Goal: Transaction & Acquisition: Subscribe to service/newsletter

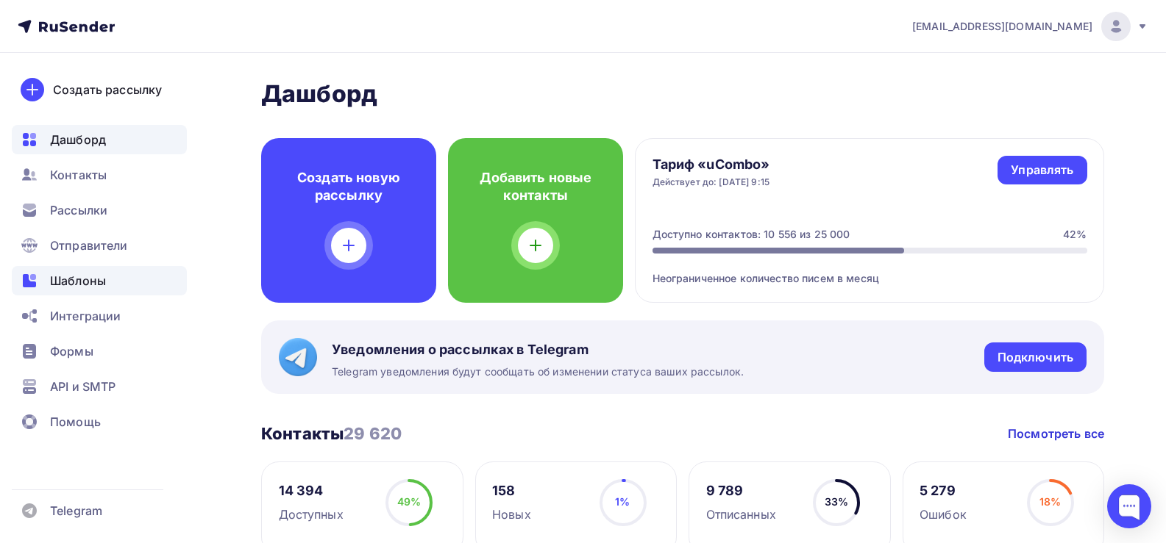
click at [83, 276] on span "Шаблоны" at bounding box center [78, 281] width 56 height 18
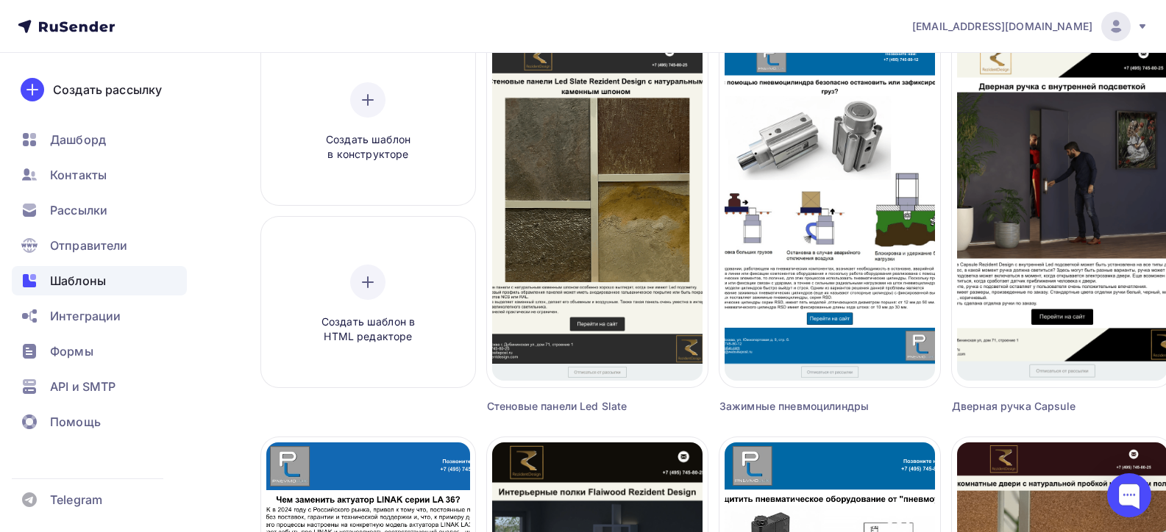
scroll to position [515, 0]
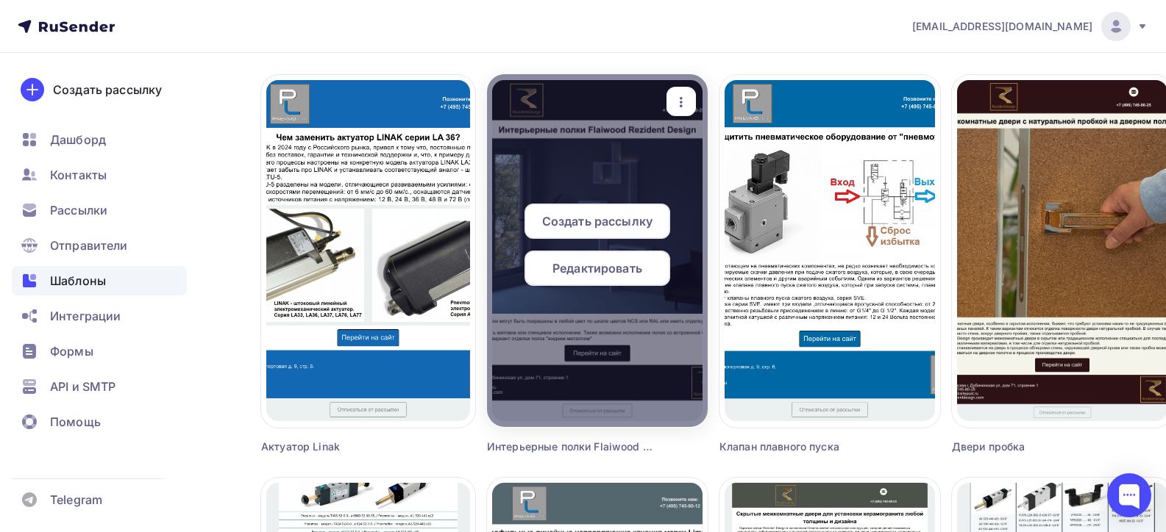
click at [685, 101] on icon "button" at bounding box center [681, 102] width 18 height 18
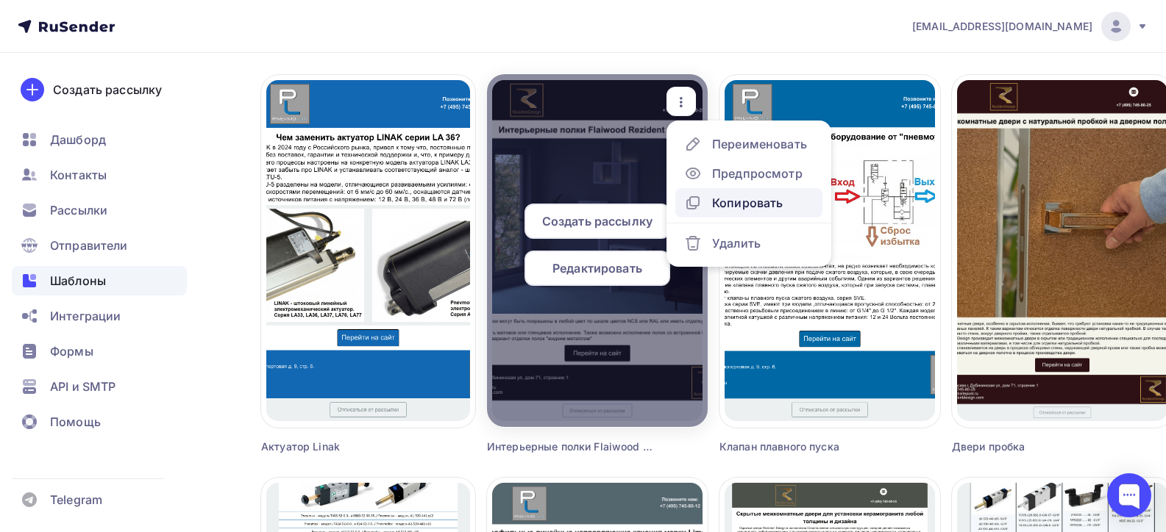
click at [734, 203] on div "Копировать" at bounding box center [747, 203] width 71 height 18
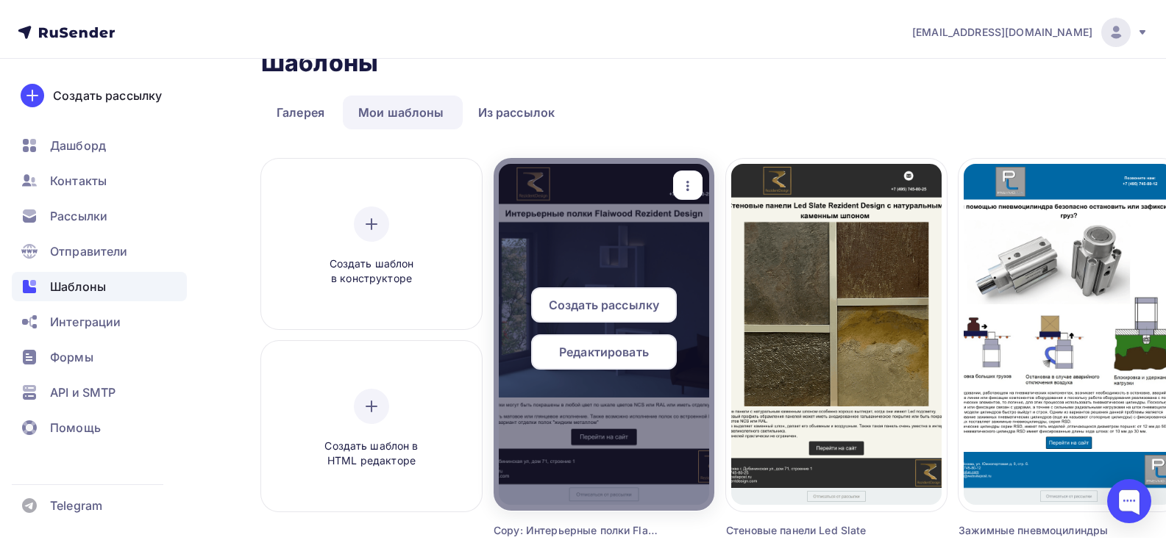
scroll to position [0, 0]
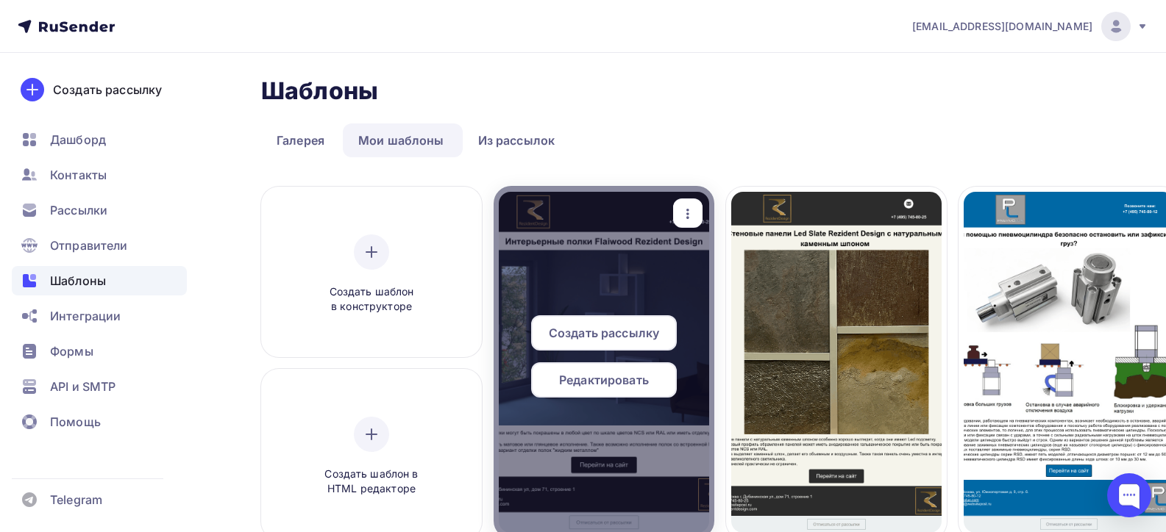
click at [682, 216] on icon "button" at bounding box center [688, 214] width 18 height 18
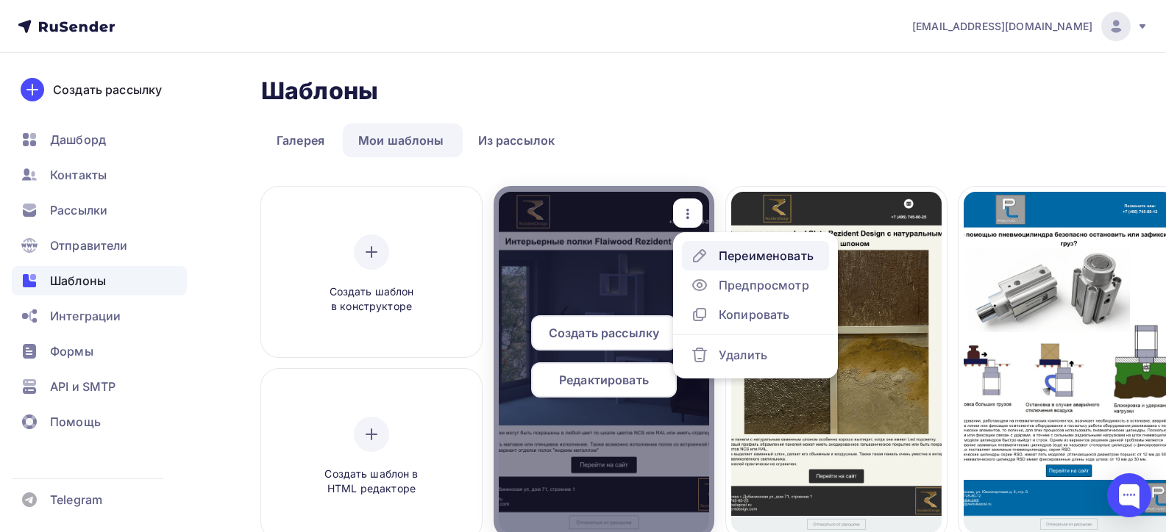
click at [765, 260] on div "Переименовать" at bounding box center [765, 256] width 95 height 18
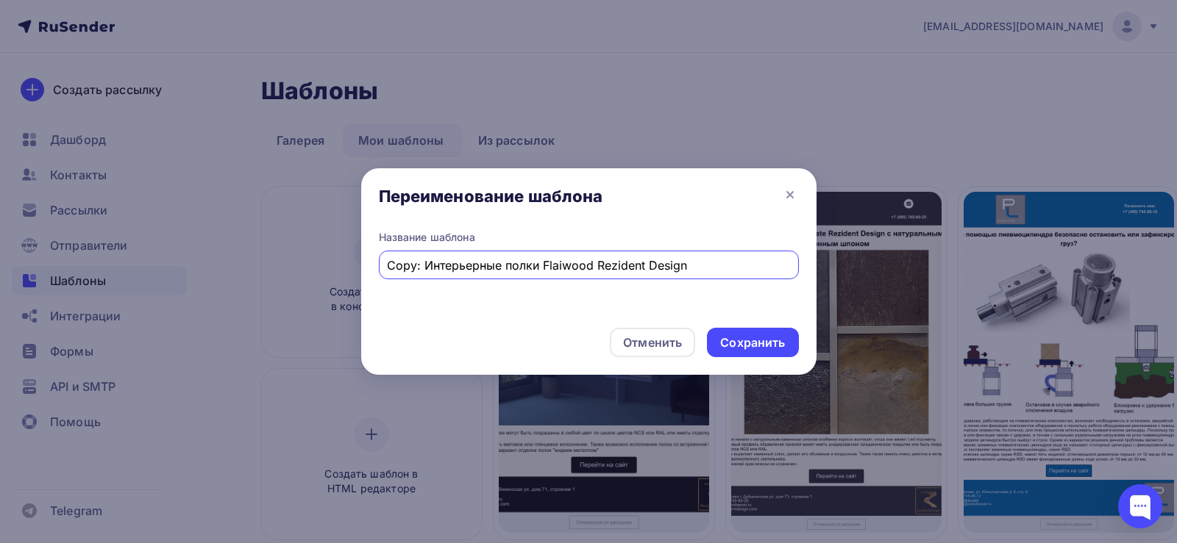
drag, startPoint x: 592, startPoint y: 265, endPoint x: 313, endPoint y: 257, distance: 278.8
click at [313, 257] on div "Переименование шаблона Название шаблона Copy: Интерьерные полки Flaiwood Rezide…" at bounding box center [588, 271] width 1177 height 543
type input "Ручка Bublik Rezident Design"
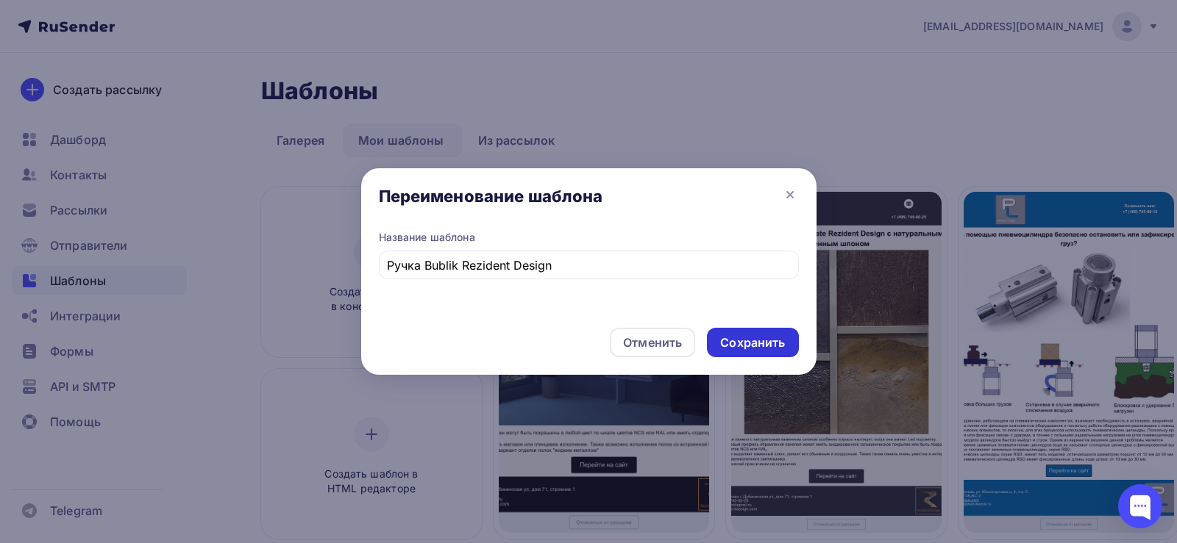
click at [786, 346] on div "Сохранить" at bounding box center [752, 342] width 91 height 29
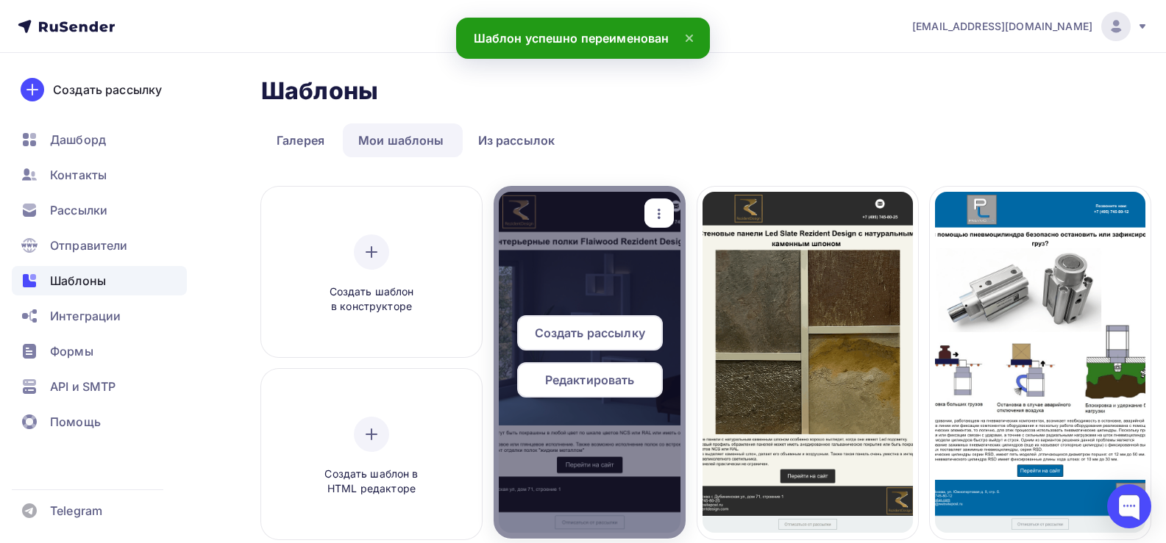
click at [602, 374] on span "Редактировать" at bounding box center [590, 380] width 90 height 18
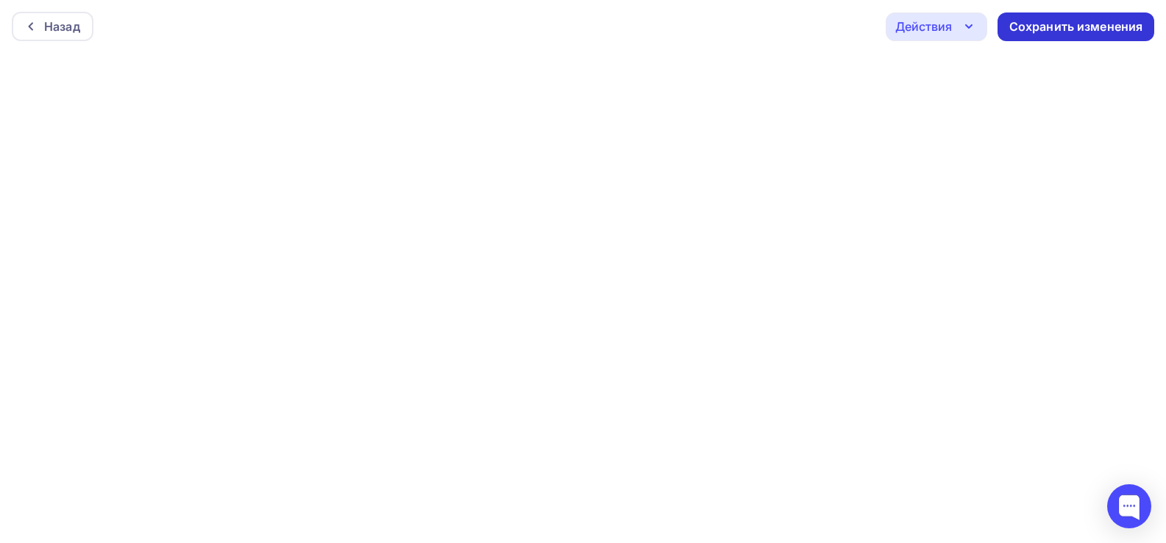
click at [1043, 22] on div "Сохранить изменения" at bounding box center [1076, 26] width 134 height 17
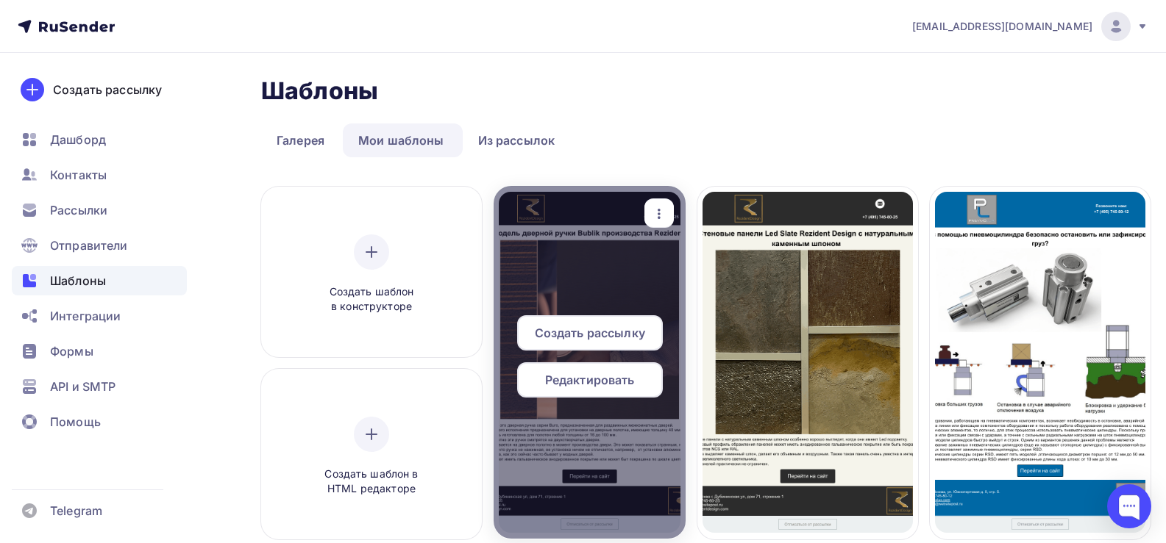
click at [603, 389] on div "Редактировать" at bounding box center [590, 380] width 146 height 35
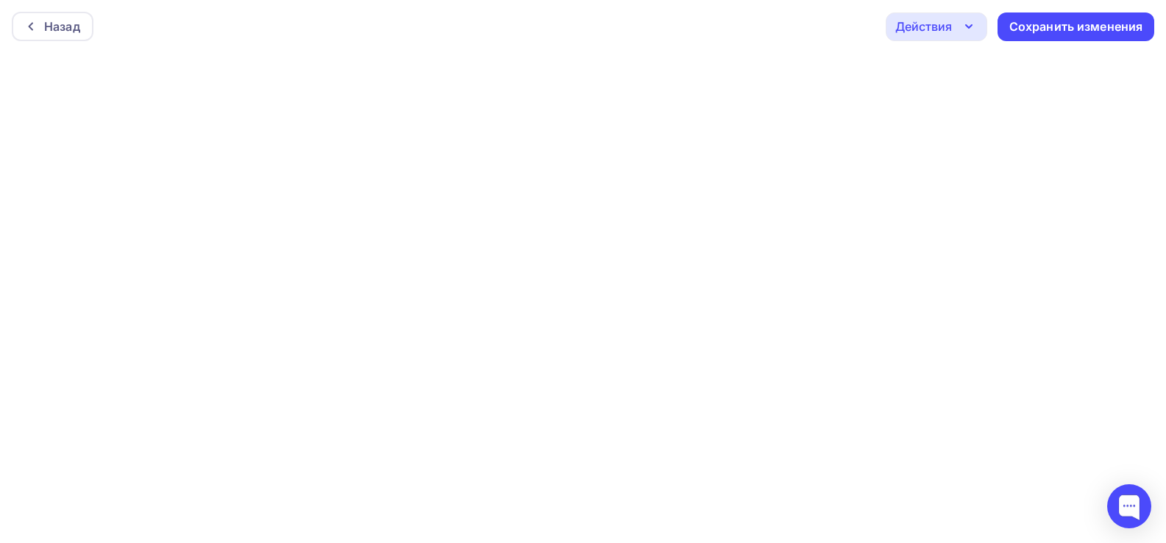
click at [958, 21] on div "Действия" at bounding box center [935, 27] width 101 height 29
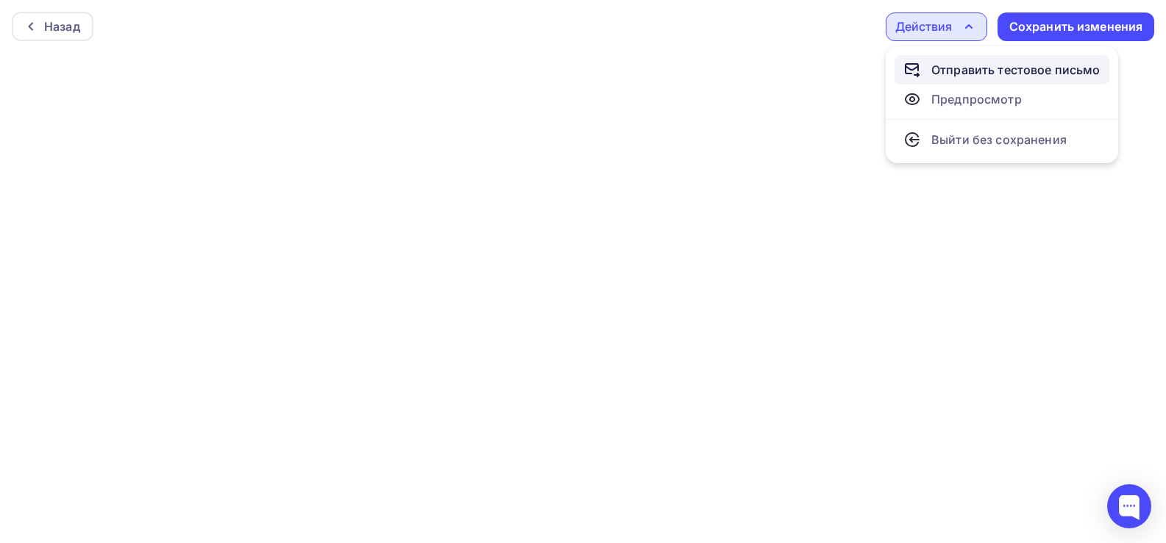
click at [955, 71] on div "Отправить тестовое письмо" at bounding box center [1015, 70] width 169 height 18
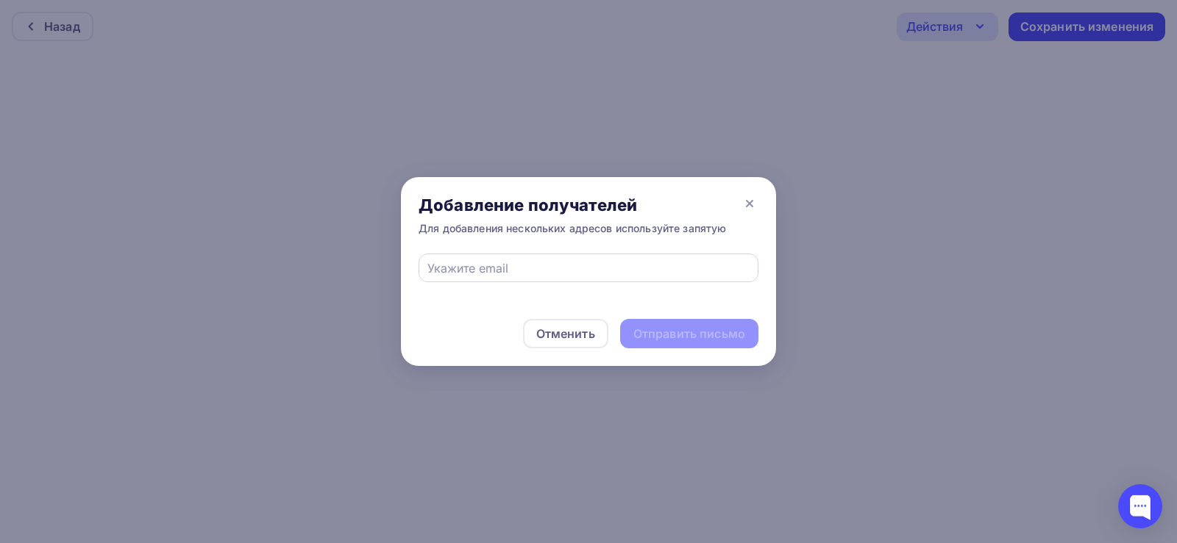
click at [631, 254] on div at bounding box center [588, 268] width 340 height 29
click at [607, 263] on input "text" at bounding box center [588, 269] width 323 height 18
type input "[EMAIL_ADDRESS][DOMAIN_NAME]"
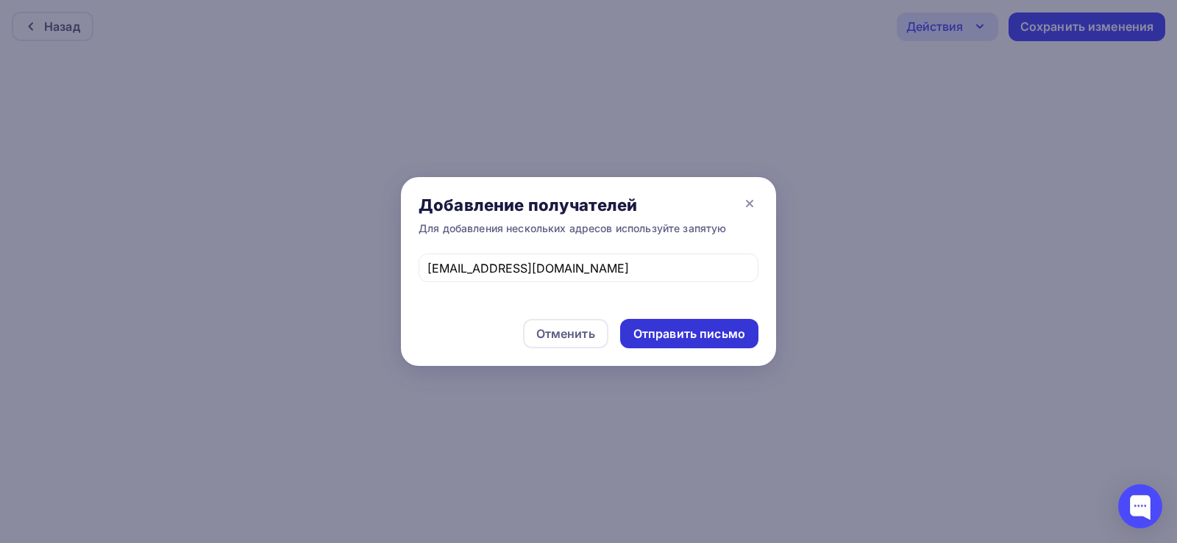
click at [687, 328] on div "Отправить письмо" at bounding box center [689, 334] width 112 height 17
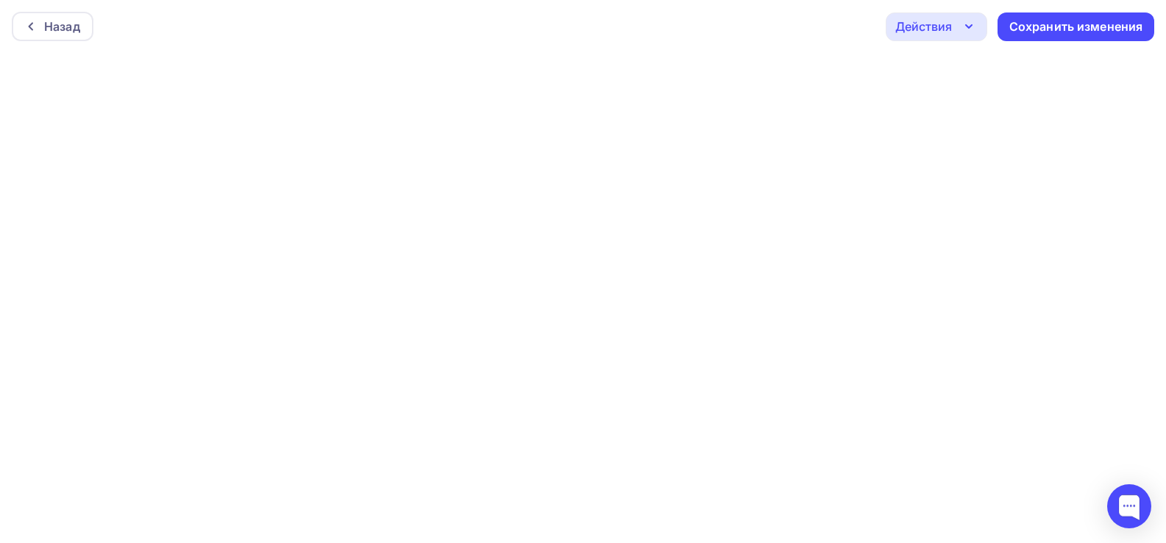
click at [933, 17] on div "Действия" at bounding box center [935, 27] width 101 height 29
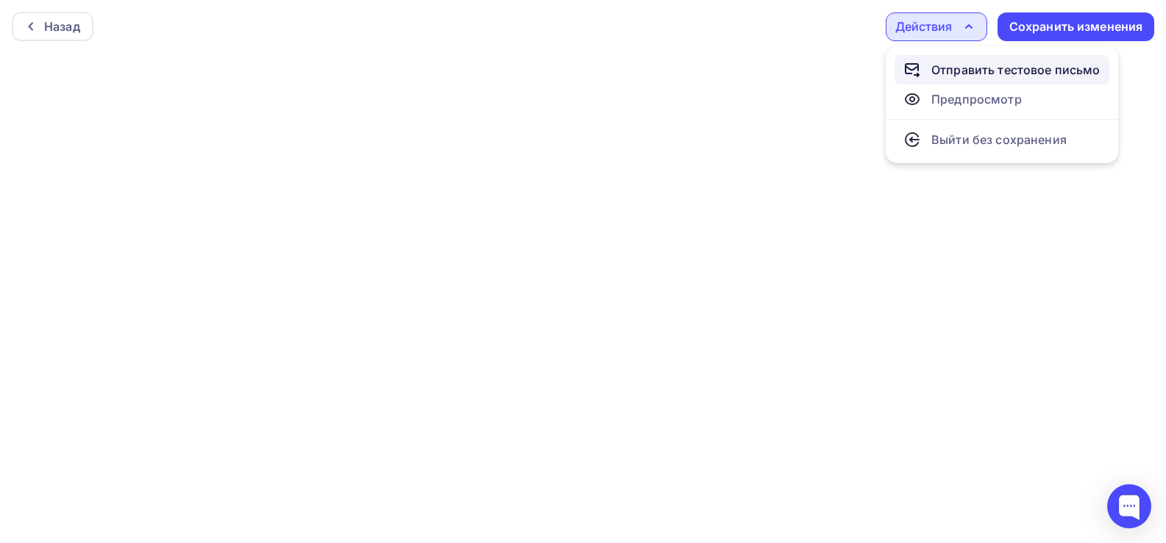
click at [963, 70] on div "Отправить тестовое письмо" at bounding box center [1015, 70] width 169 height 18
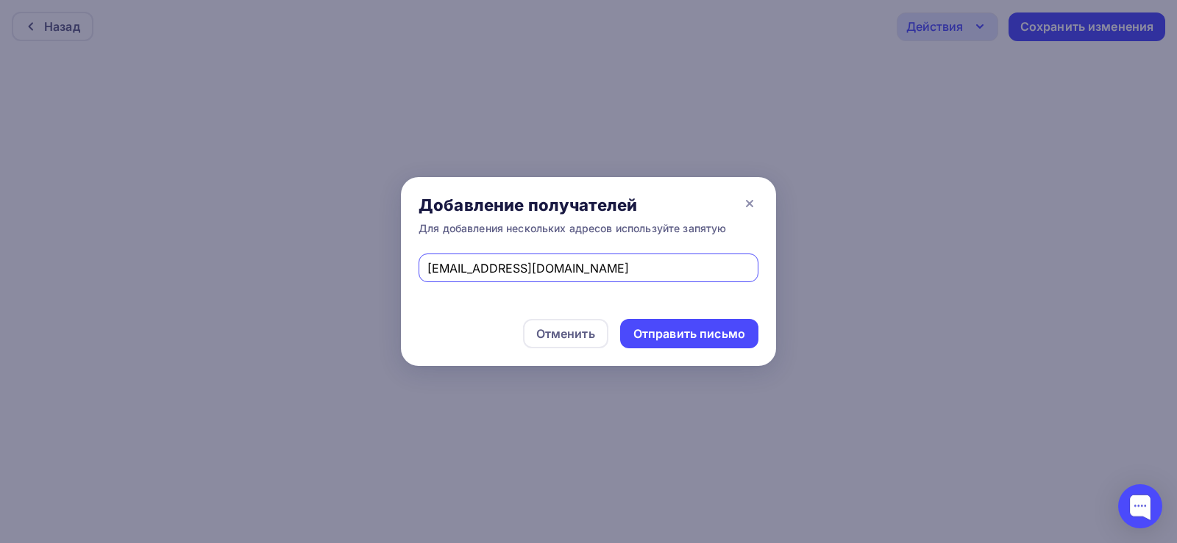
drag, startPoint x: 644, startPoint y: 274, endPoint x: 363, endPoint y: 261, distance: 281.2
click at [363, 261] on div "Добавление получателей Для добавления нескольких адресов используйте запятую [E…" at bounding box center [588, 271] width 1177 height 543
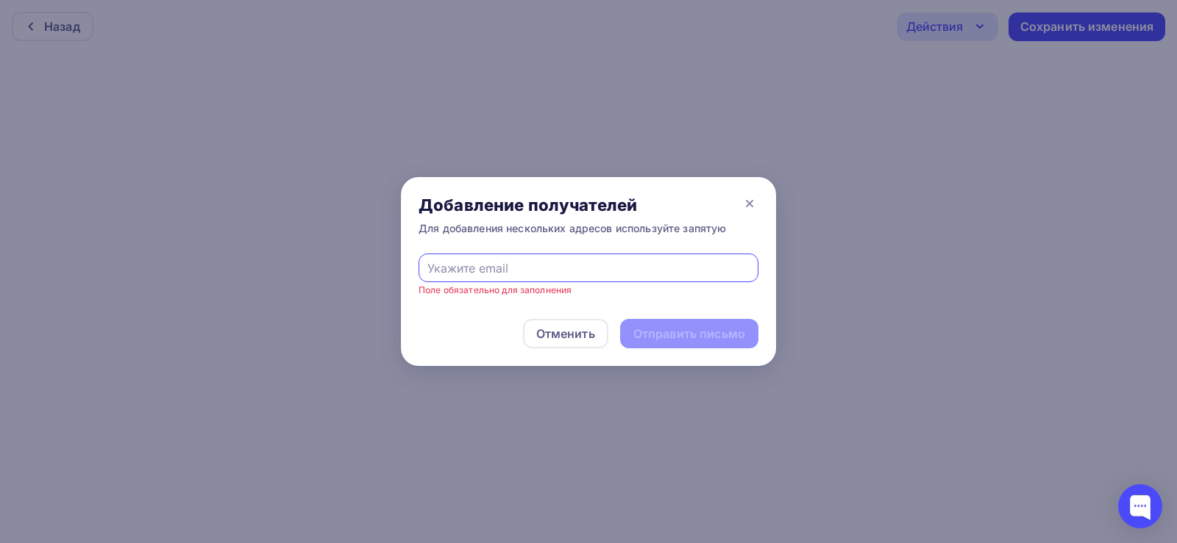
click at [529, 270] on input "text" at bounding box center [588, 269] width 323 height 18
type input "[EMAIL_ADDRESS][DOMAIN_NAME]"
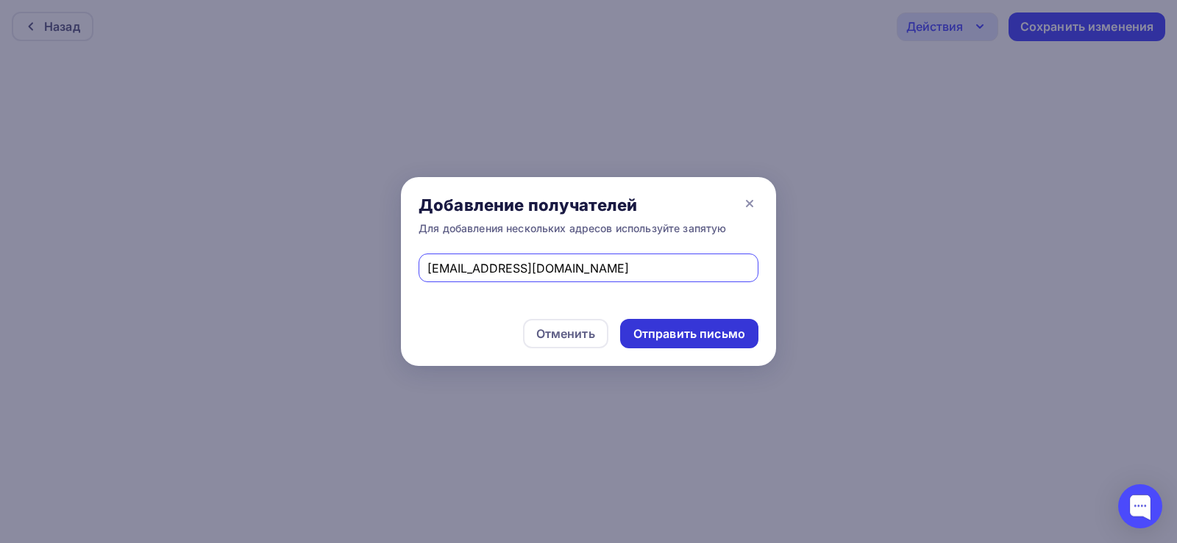
click at [646, 332] on div "Отправить письмо" at bounding box center [689, 334] width 112 height 17
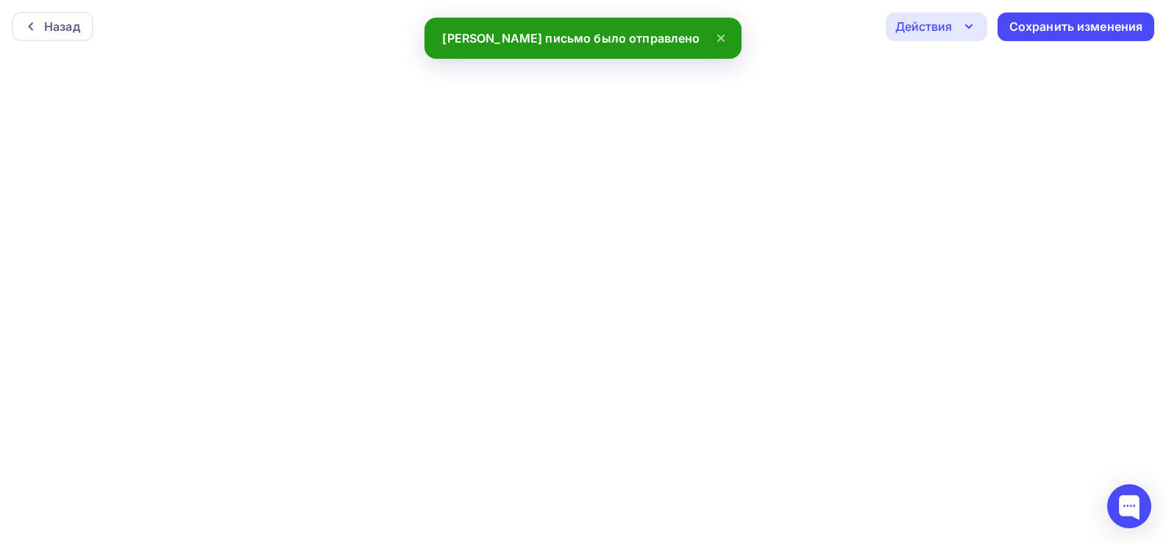
click at [950, 26] on div "Действия" at bounding box center [923, 27] width 57 height 18
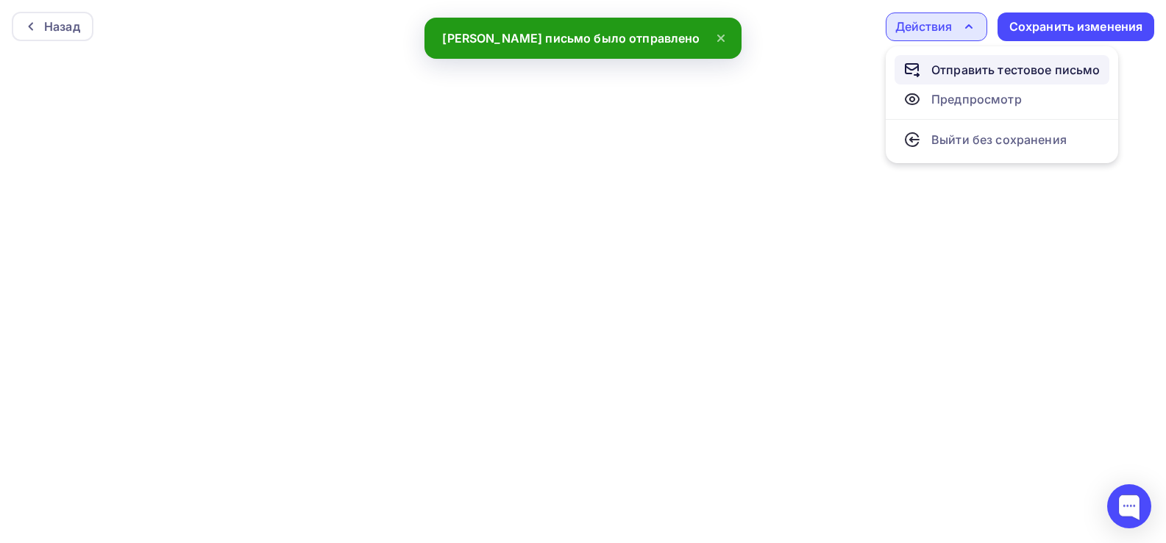
click at [953, 72] on div "Отправить тестовое письмо" at bounding box center [1015, 70] width 169 height 18
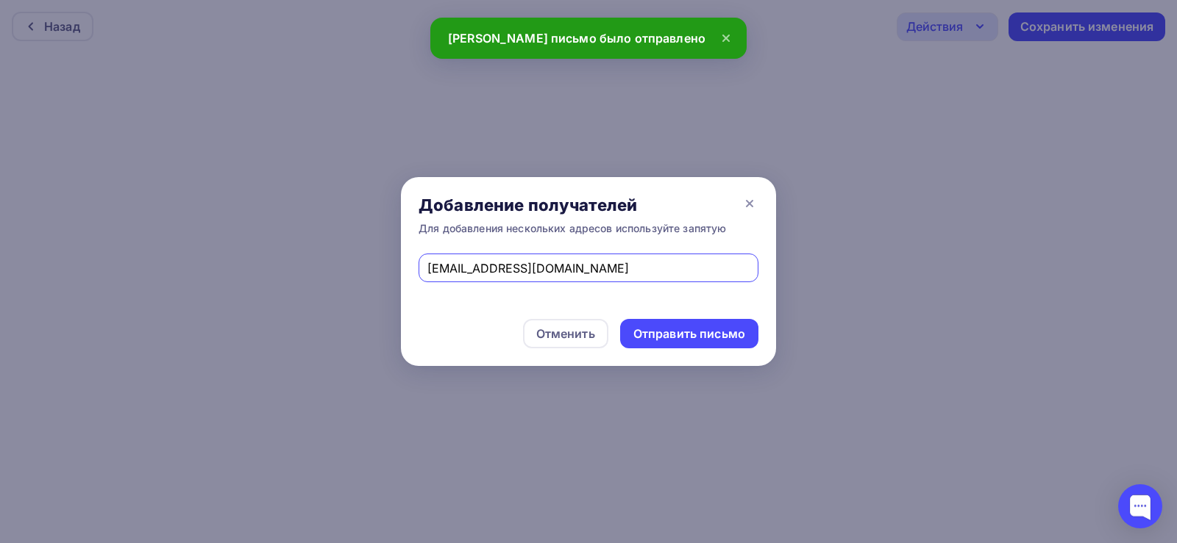
drag, startPoint x: 600, startPoint y: 271, endPoint x: 364, endPoint y: 271, distance: 236.0
click at [364, 271] on div "Добавление получателей Для добавления нескольких адресов используйте запятую [E…" at bounding box center [588, 271] width 1177 height 543
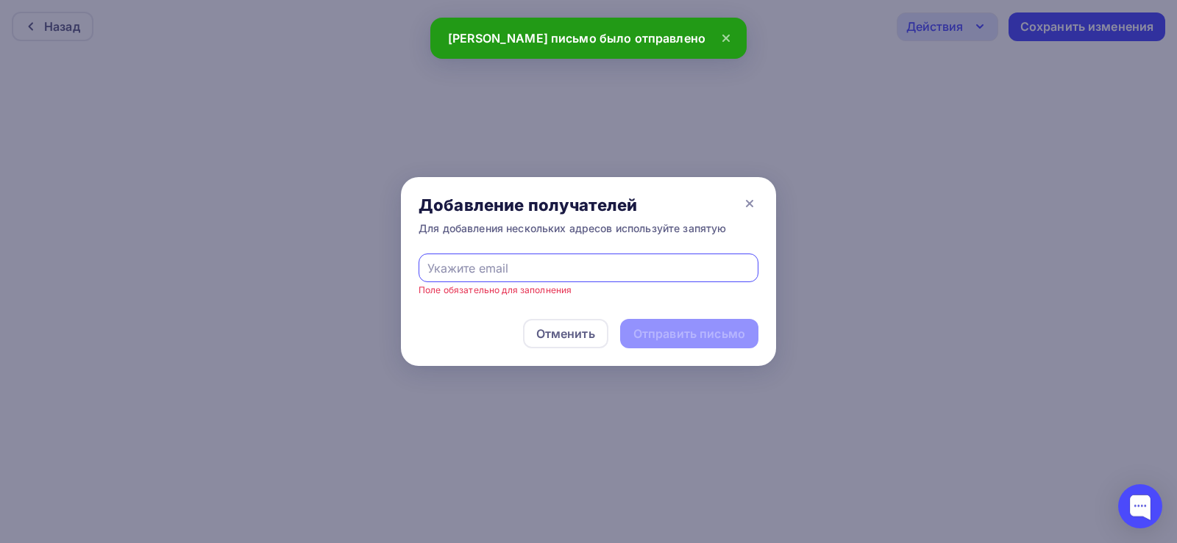
click at [462, 264] on input "text" at bounding box center [588, 269] width 323 height 18
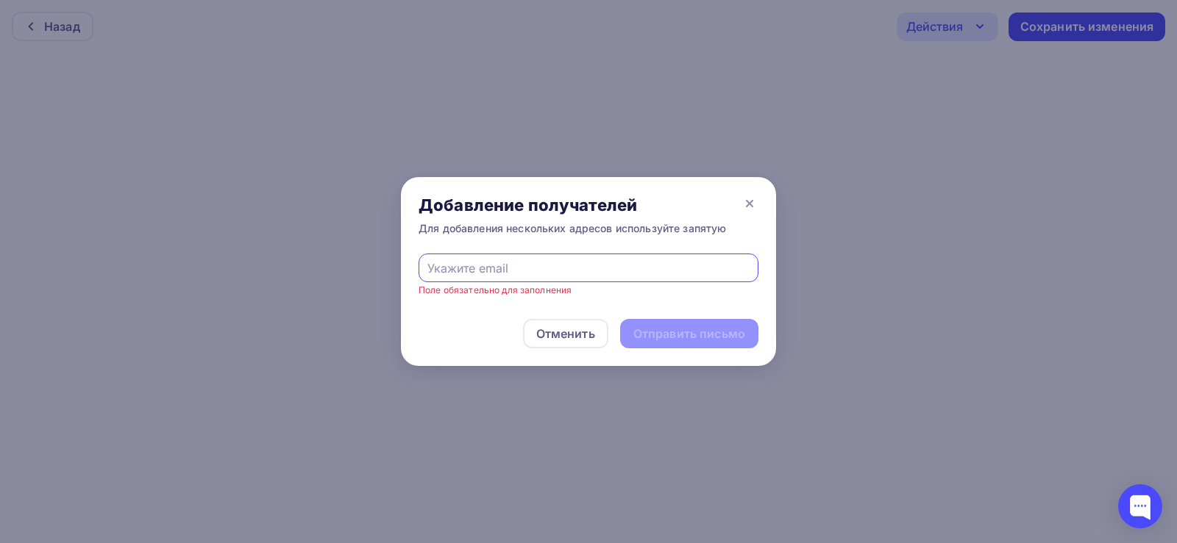
type input "[EMAIL_ADDRESS][DOMAIN_NAME]"
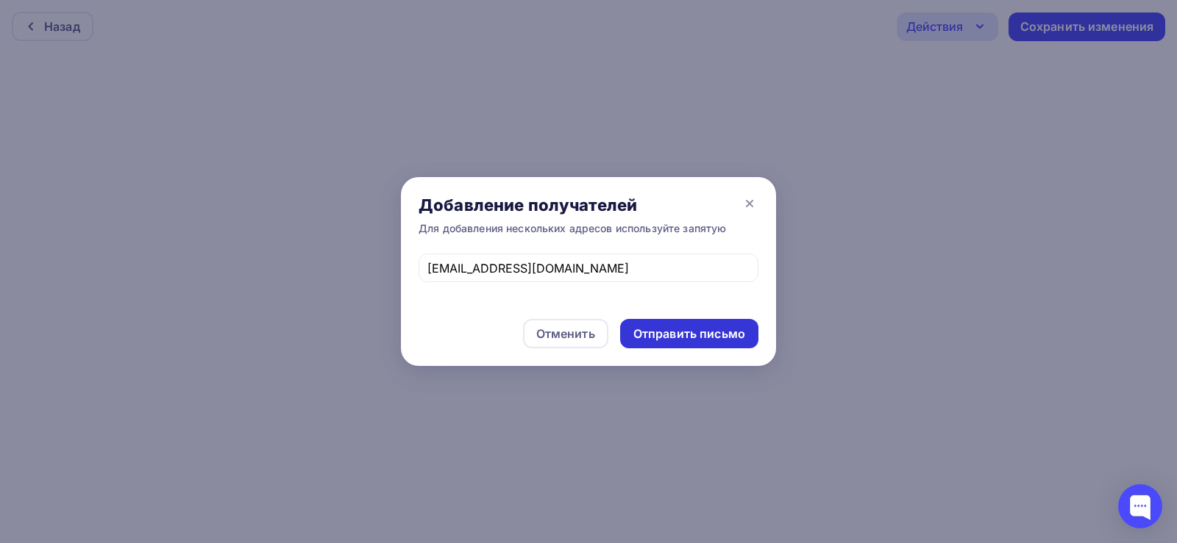
click at [690, 335] on div "Отправить письмо" at bounding box center [689, 334] width 112 height 17
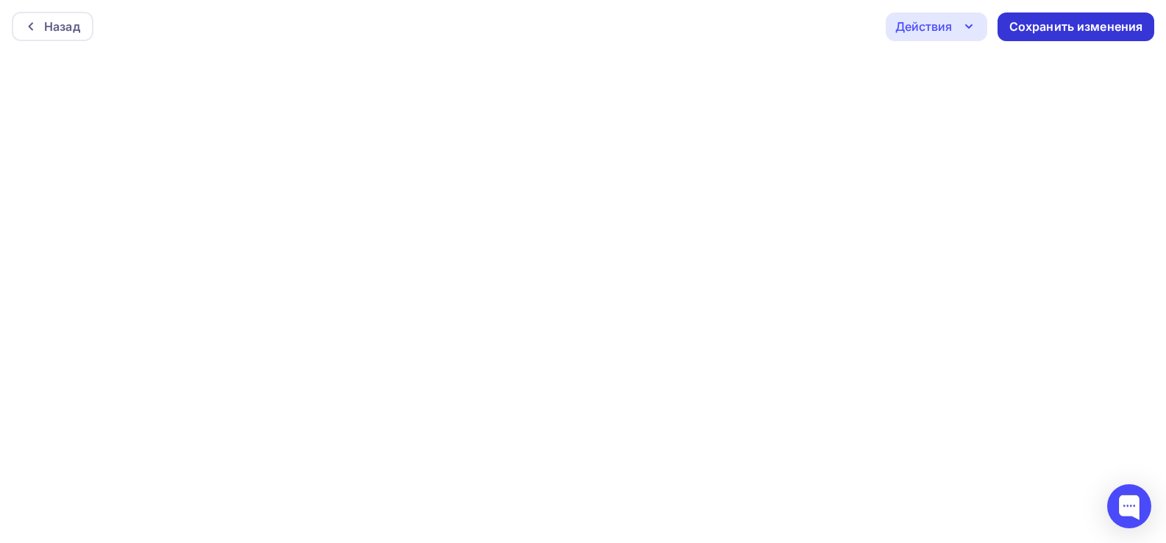
click at [1046, 21] on div "Сохранить изменения" at bounding box center [1076, 26] width 134 height 17
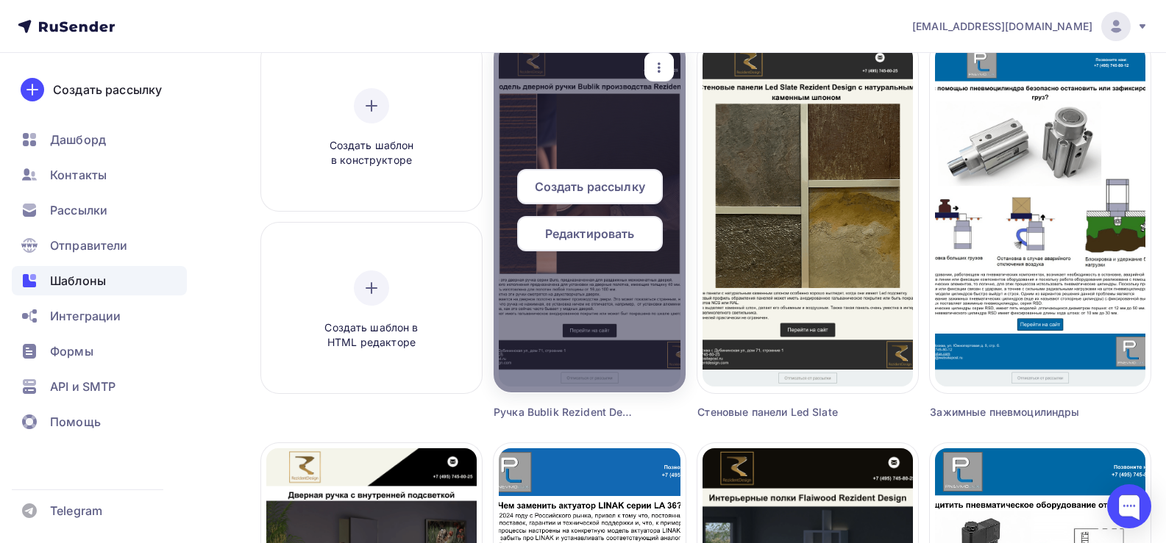
scroll to position [147, 0]
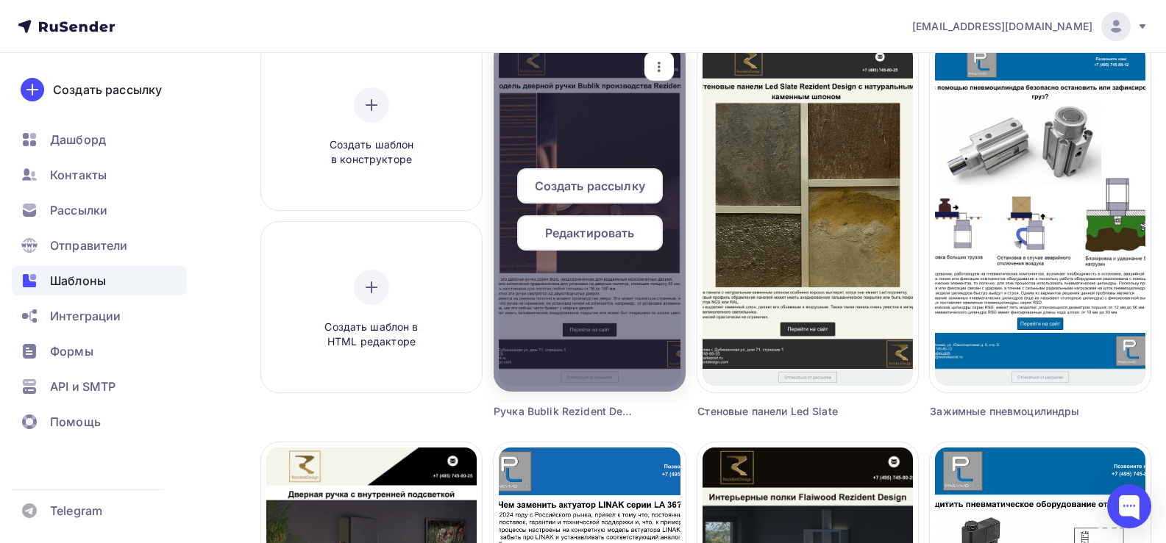
click at [607, 224] on span "Редактировать" at bounding box center [590, 233] width 90 height 18
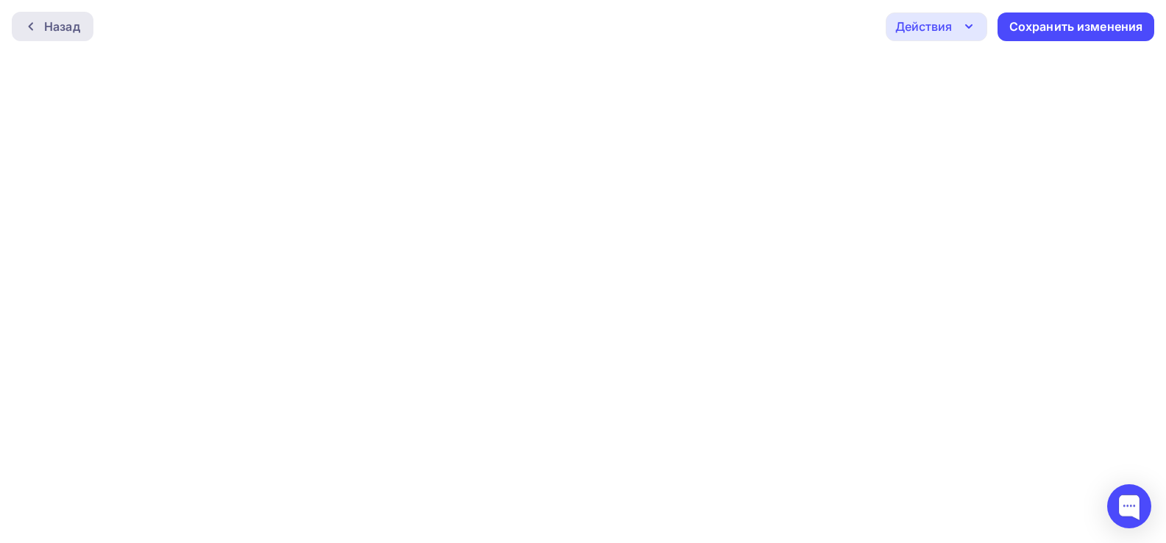
click at [57, 29] on div "Назад" at bounding box center [62, 27] width 36 height 18
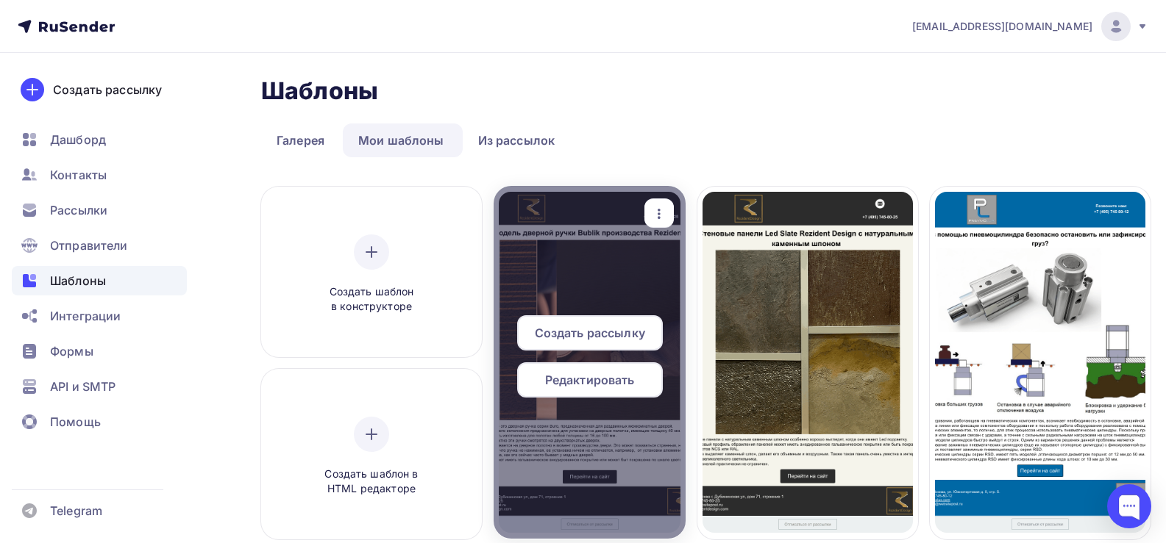
click at [606, 331] on span "Создать рассылку" at bounding box center [590, 333] width 110 height 18
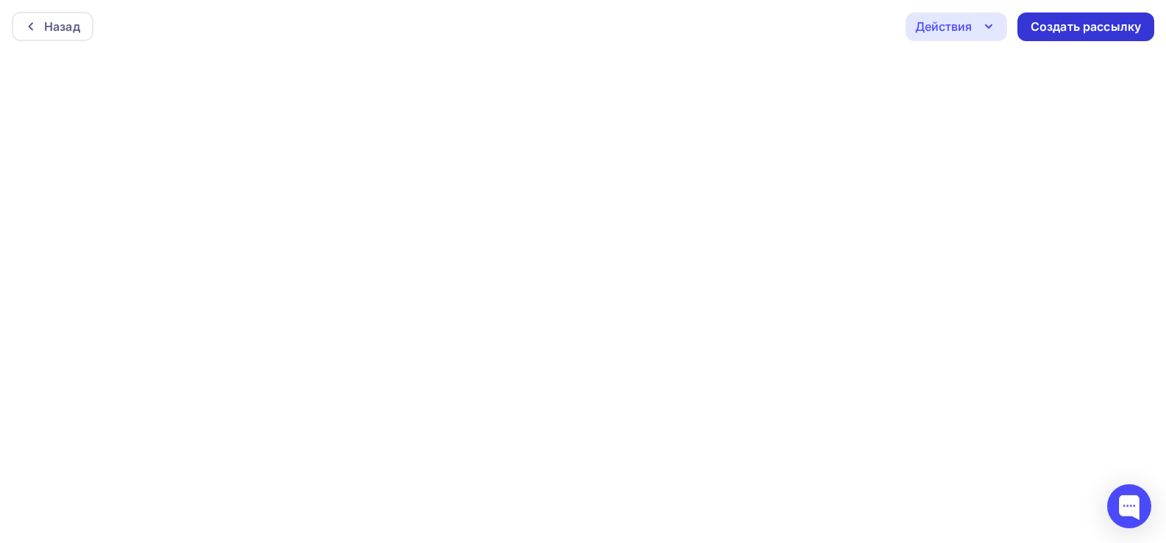
click at [1048, 21] on div "Создать рассылку" at bounding box center [1085, 26] width 110 height 17
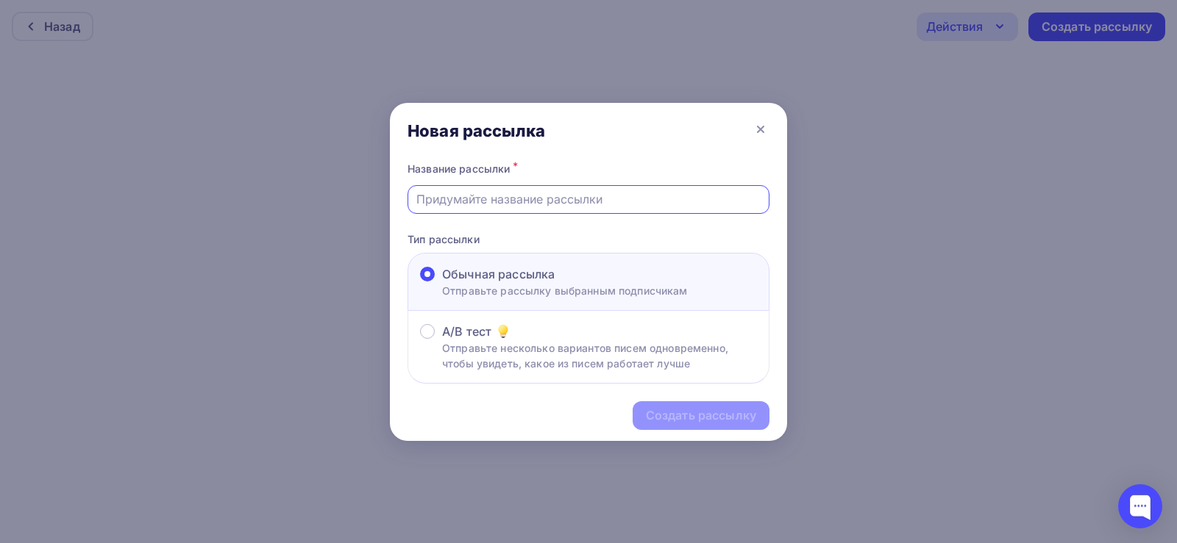
click at [464, 206] on input "text" at bounding box center [588, 199] width 345 height 18
type input "Ручка Bublik"
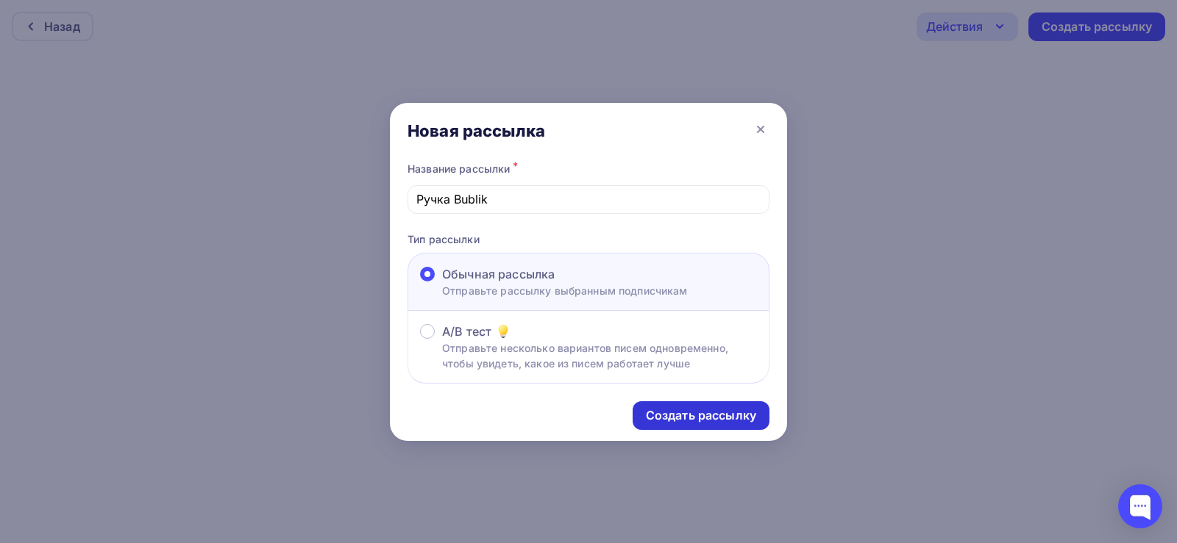
click at [713, 415] on div "Создать рассылку" at bounding box center [701, 415] width 110 height 17
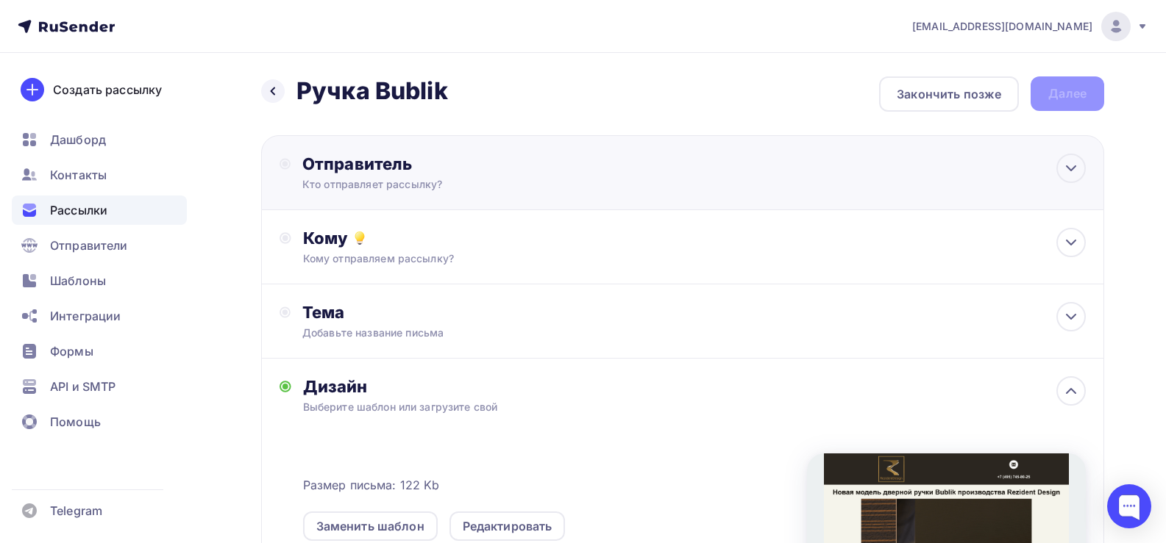
click at [360, 190] on div "Кто отправляет рассылку?" at bounding box center [445, 184] width 287 height 15
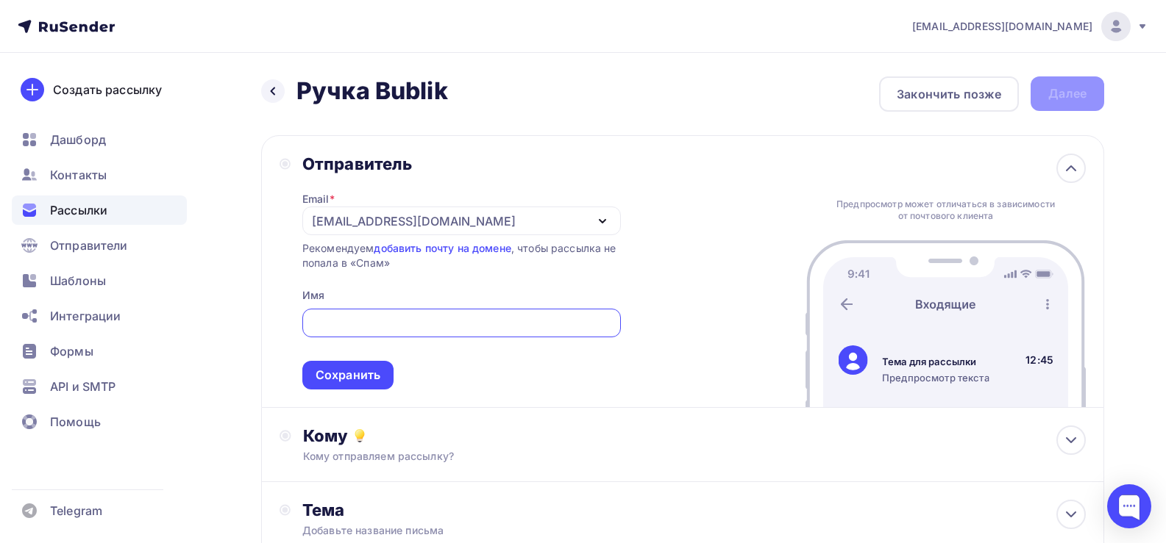
click at [363, 221] on div "[EMAIL_ADDRESS][DOMAIN_NAME]" at bounding box center [414, 222] width 204 height 18
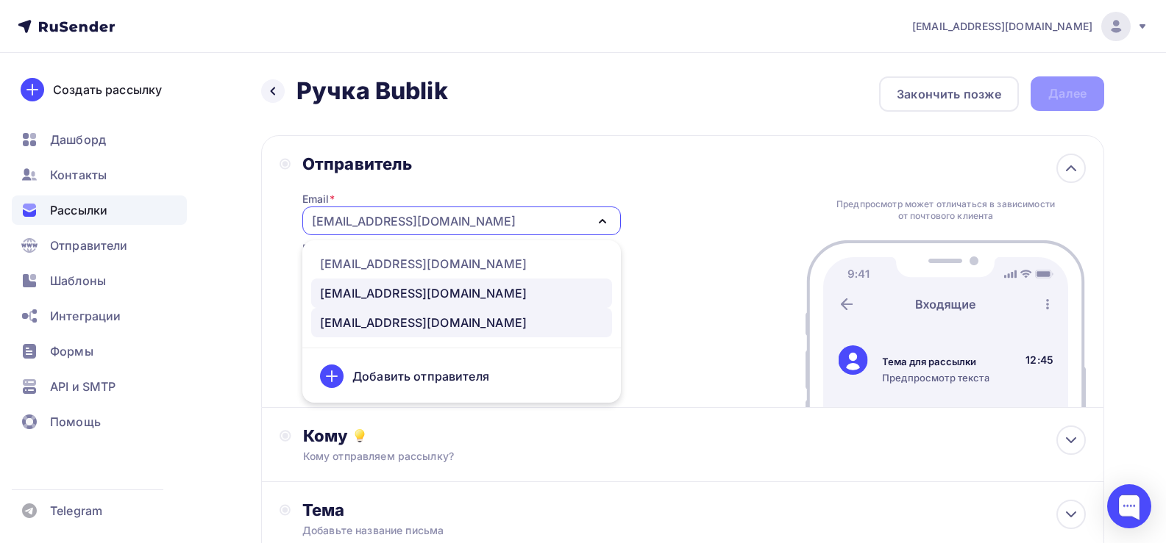
click at [362, 296] on div "[EMAIL_ADDRESS][DOMAIN_NAME]" at bounding box center [423, 294] width 207 height 18
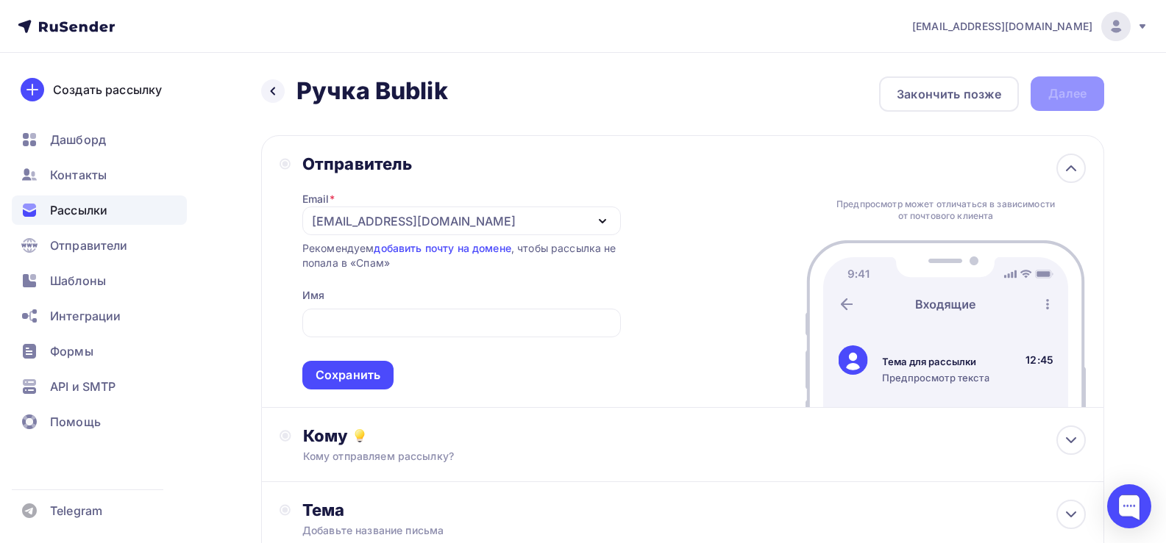
click at [370, 224] on div "[EMAIL_ADDRESS][DOMAIN_NAME]" at bounding box center [414, 222] width 204 height 18
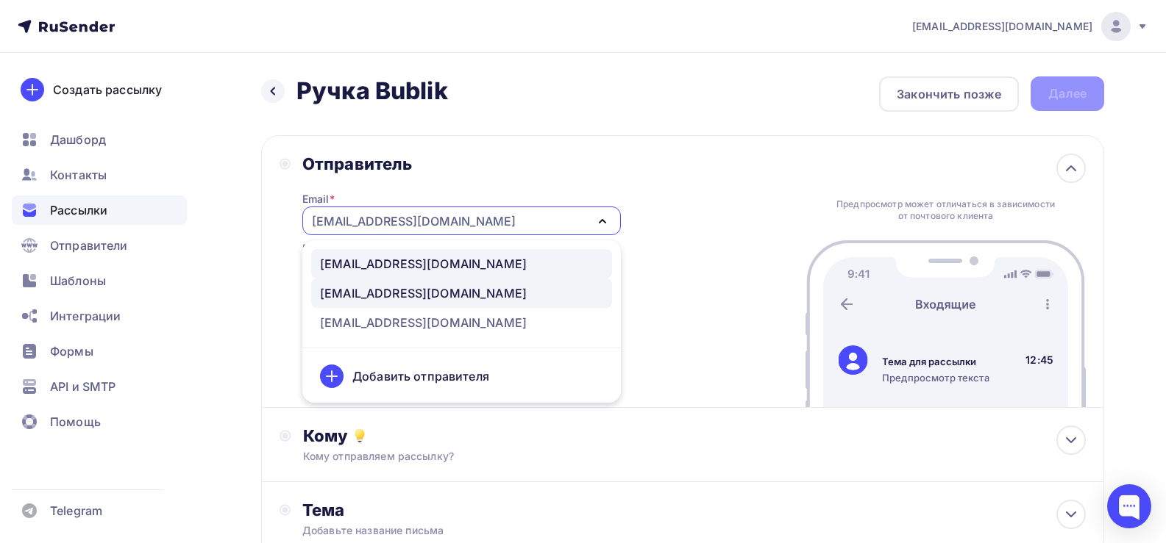
click at [372, 271] on div "[EMAIL_ADDRESS][DOMAIN_NAME]" at bounding box center [423, 264] width 207 height 18
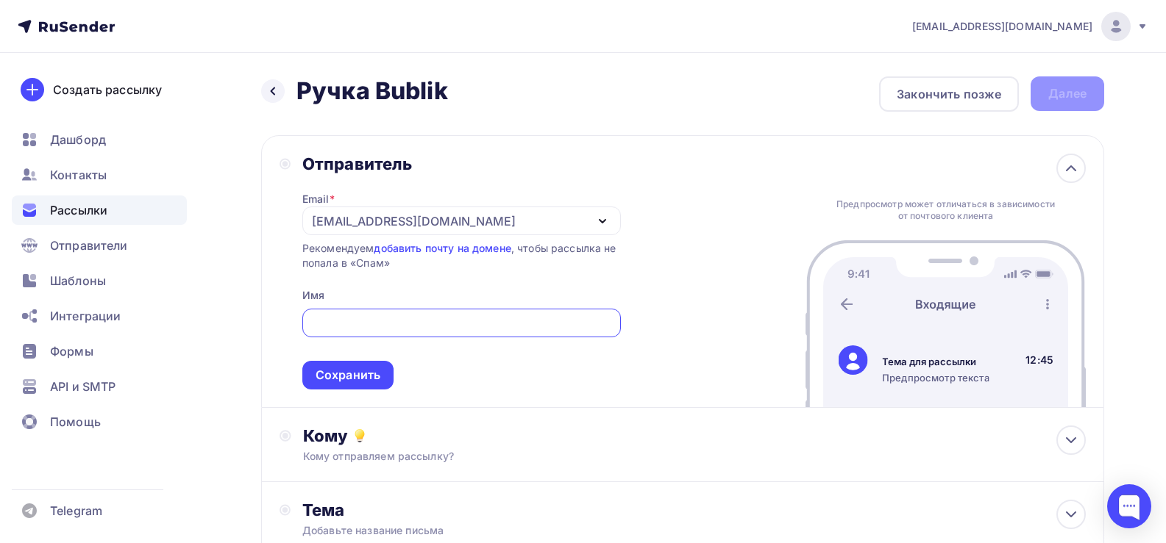
click at [352, 321] on input "text" at bounding box center [460, 324] width 301 height 18
paste input "Rezident Design"
type input "Rezident Design"
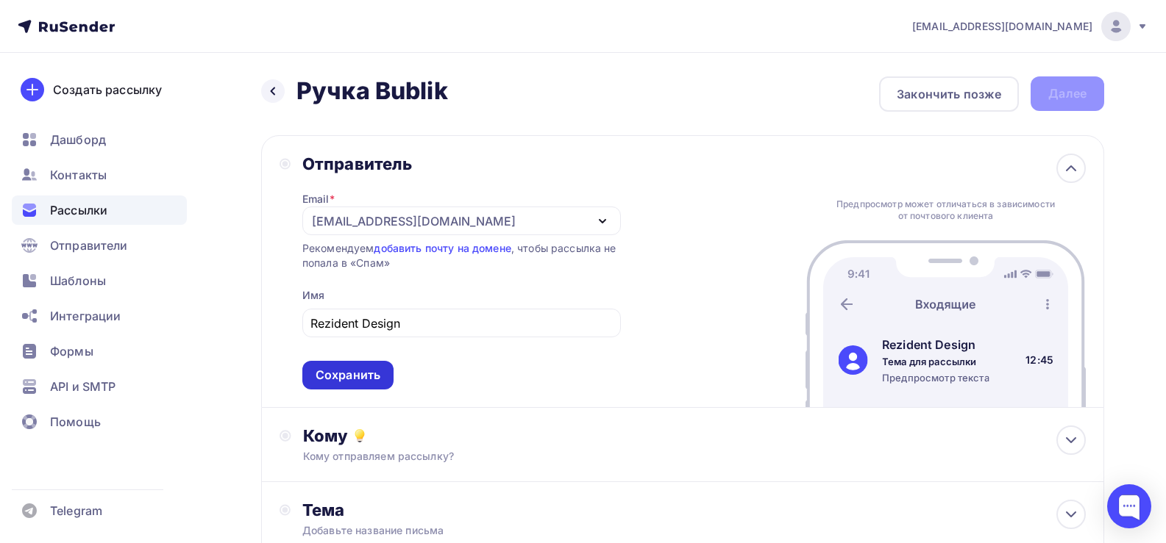
click at [340, 378] on div "Сохранить" at bounding box center [347, 375] width 65 height 17
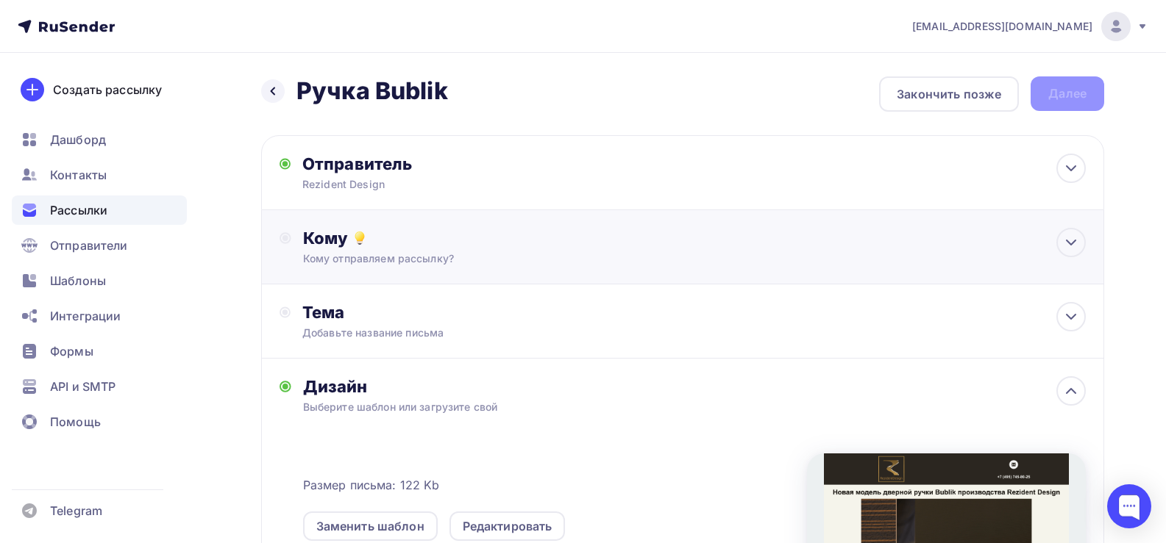
click at [351, 257] on div "Кому отправляем рассылку?" at bounding box center [655, 258] width 704 height 15
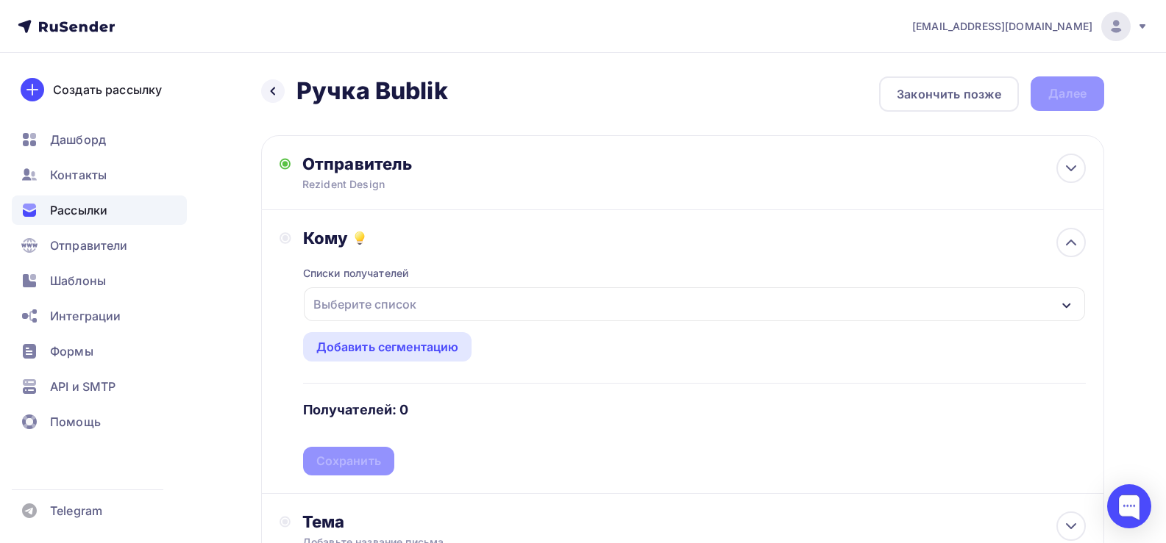
click at [359, 308] on div "Выберите список" at bounding box center [364, 304] width 115 height 26
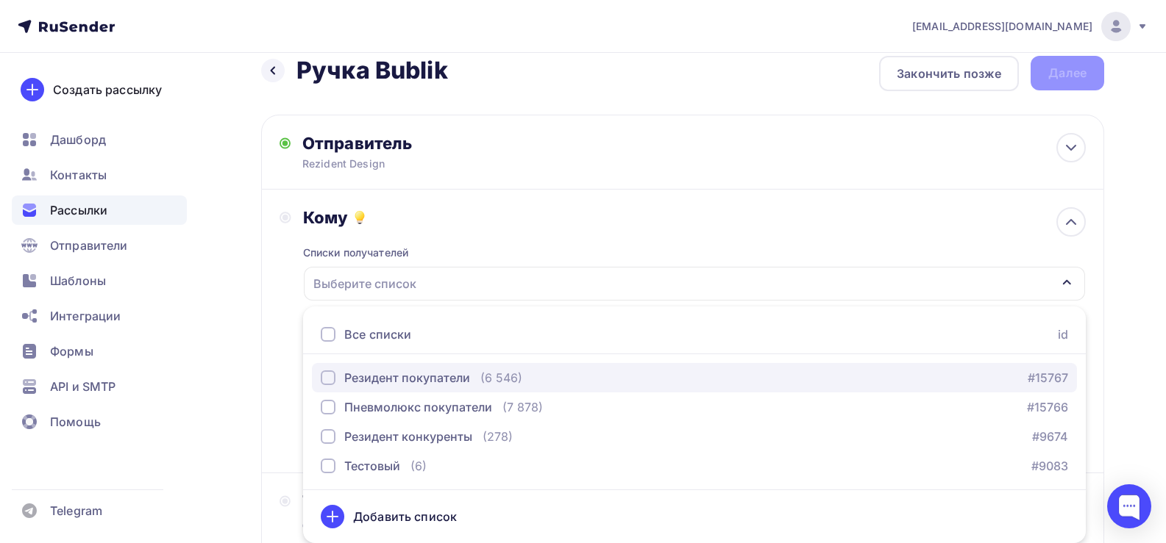
click at [391, 376] on div "Резидент покупатели" at bounding box center [407, 378] width 126 height 18
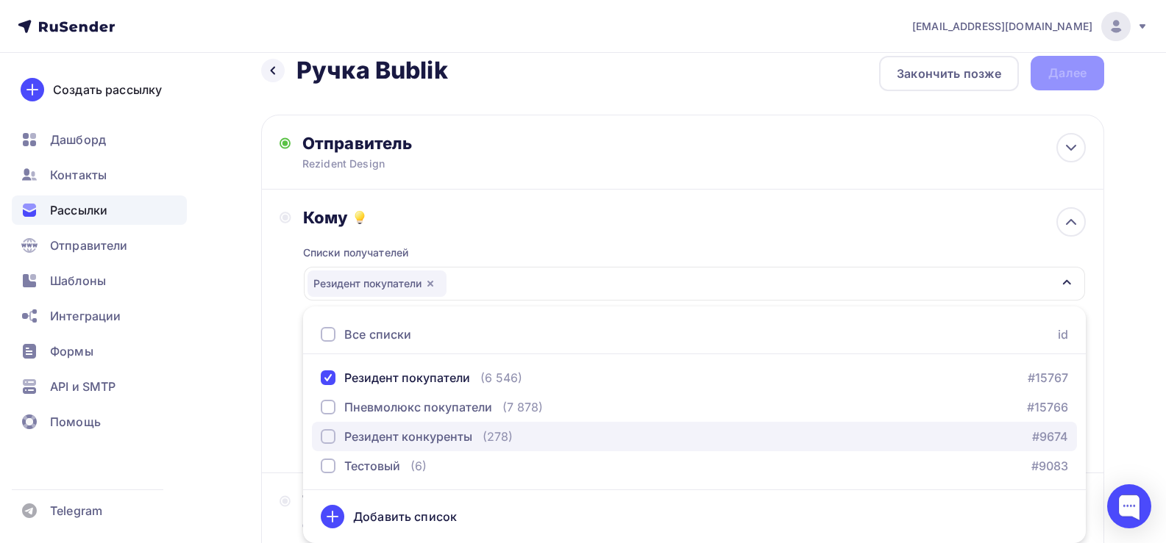
click at [390, 440] on div "Резидент конкуренты" at bounding box center [408, 437] width 128 height 18
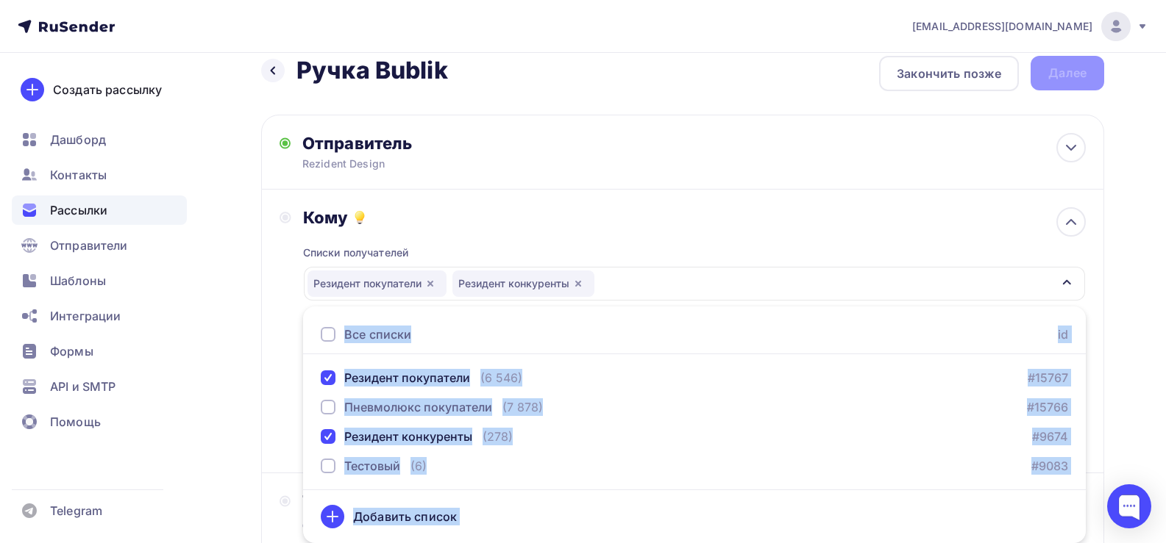
click at [260, 306] on div "Назад Ручка Bublik Ручка Bublik Закончить позже Далее Отправитель Rezident Desi…" at bounding box center [583, 537] width 1166 height 1010
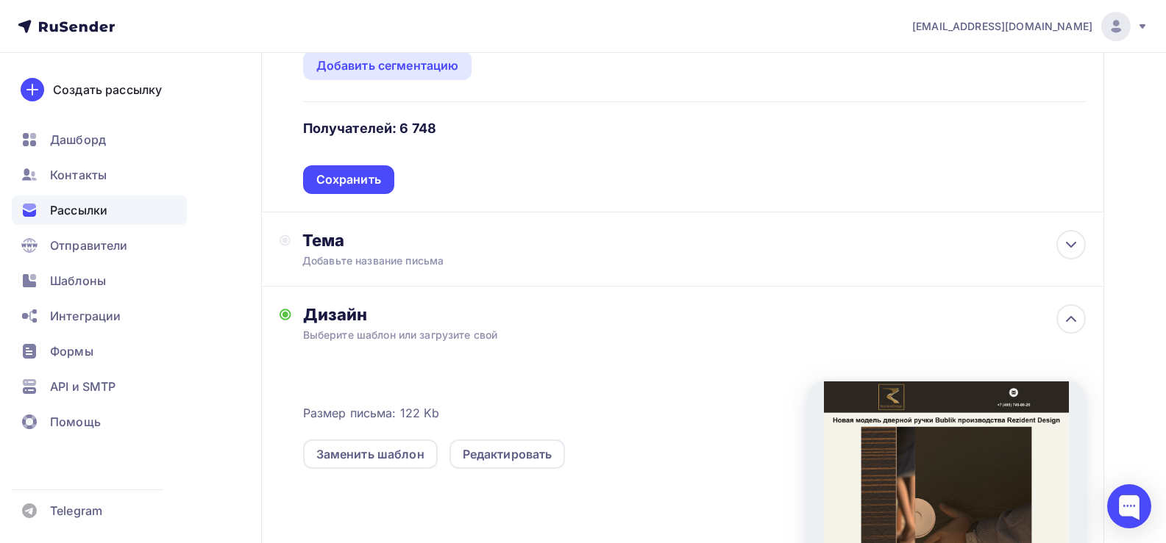
scroll to position [294, 0]
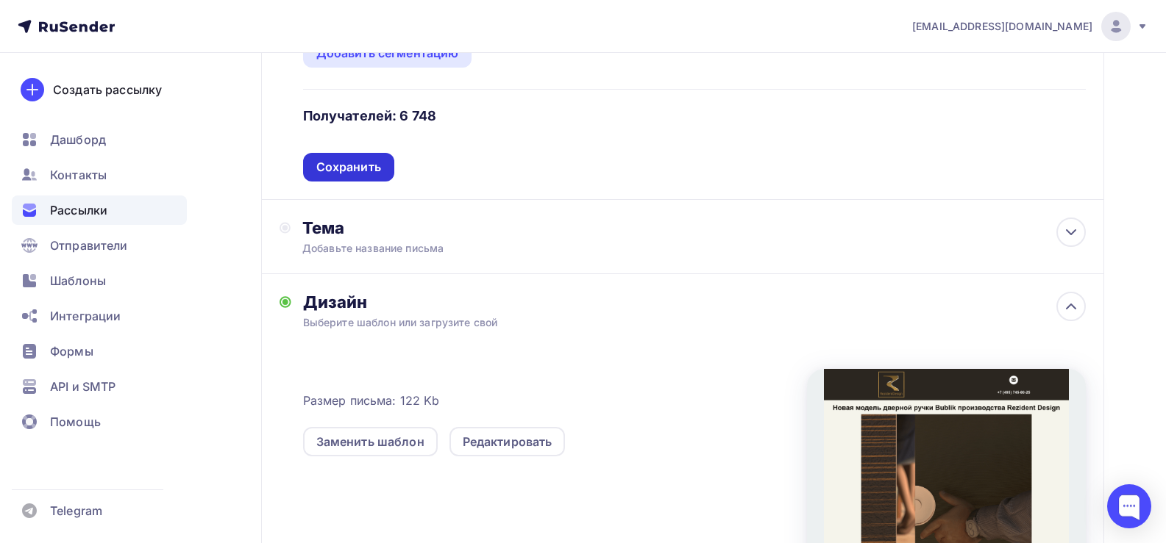
click at [348, 159] on div "Сохранить" at bounding box center [348, 167] width 65 height 17
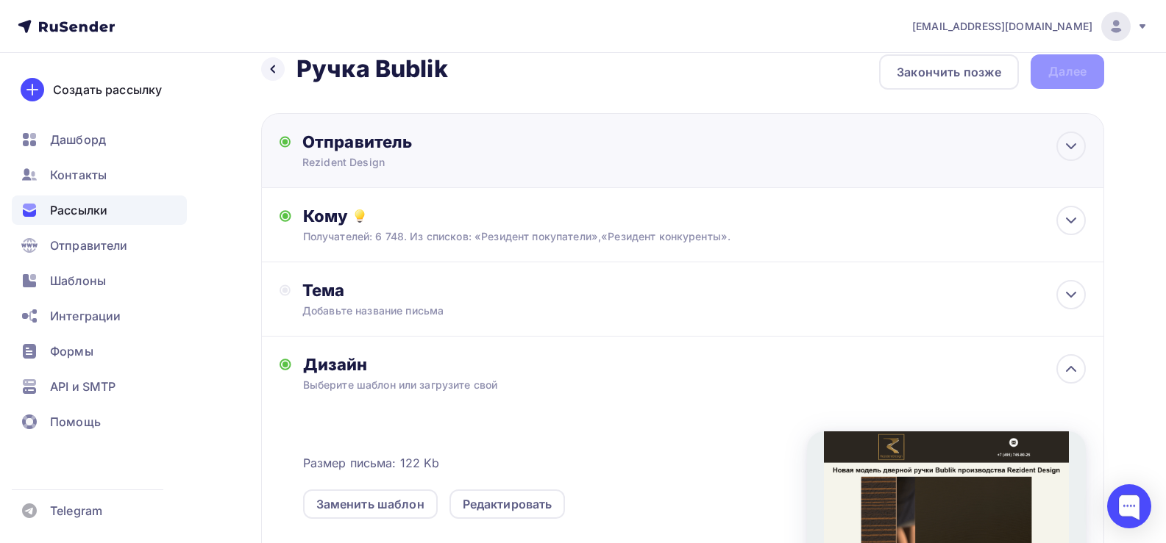
scroll to position [0, 0]
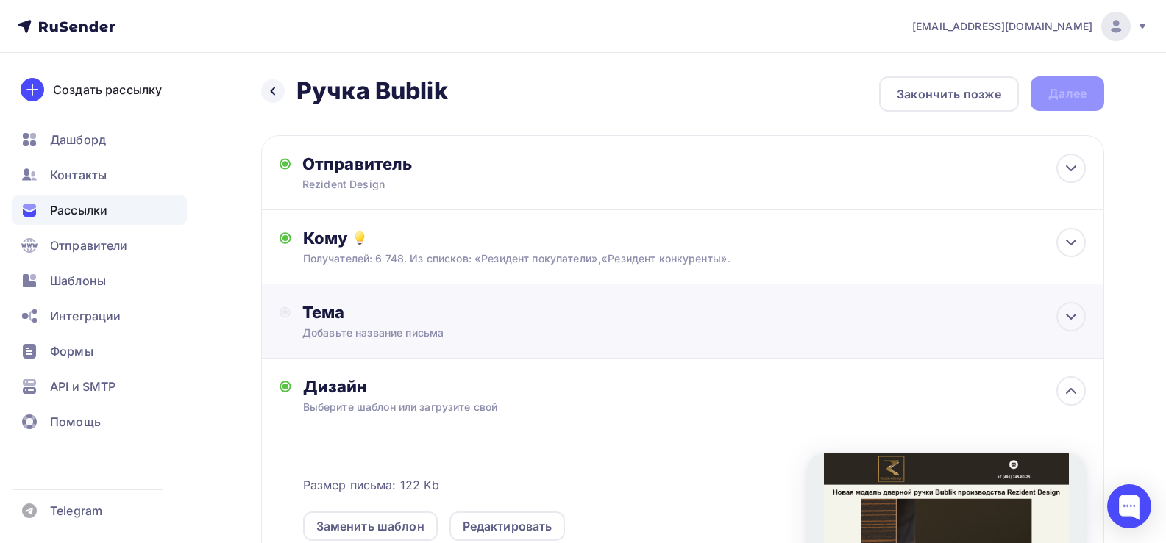
click at [342, 331] on div "Добавьте название письма" at bounding box center [433, 333] width 262 height 15
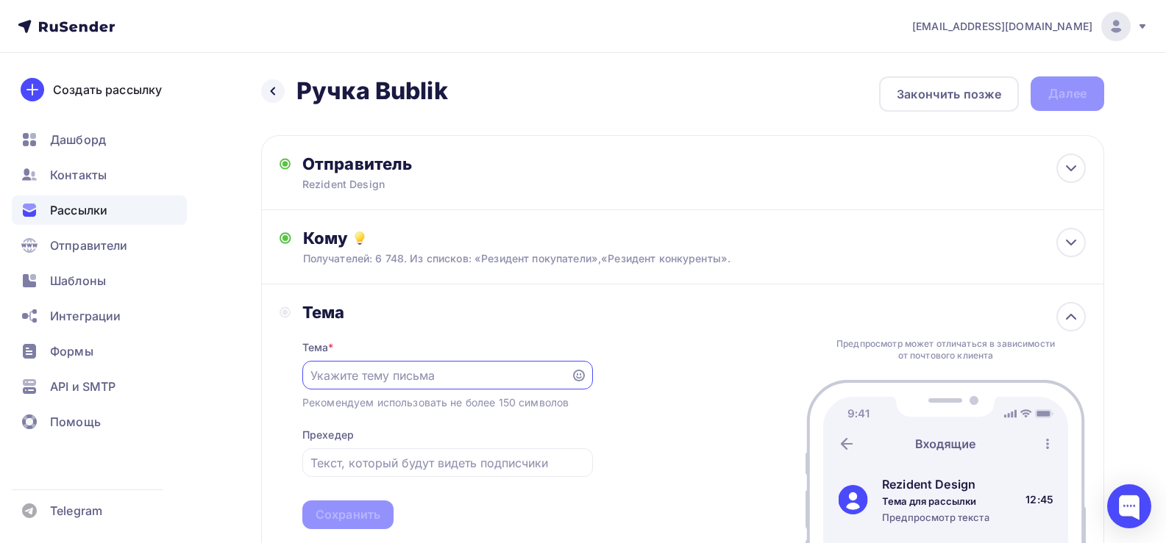
click at [355, 376] on input "text" at bounding box center [435, 376] width 251 height 18
paste input "Новая модель дверной ручки Bublik производства Rezident Design"
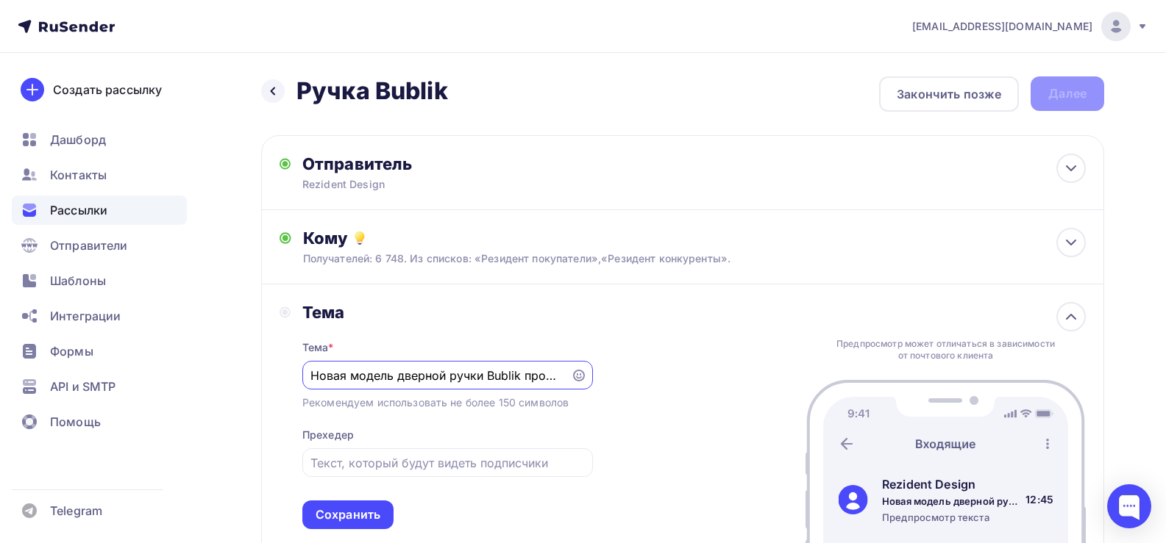
drag, startPoint x: 346, startPoint y: 379, endPoint x: 217, endPoint y: 381, distance: 128.7
click at [217, 381] on div "Назад Ручка Bublik Ручка Bublik Закончить позже Далее Отправитель Rezident Desi…" at bounding box center [583, 547] width 1166 height 989
click at [376, 381] on input "Новая модель дверной ручки Bublik производства Rezident Design" at bounding box center [435, 376] width 251 height 18
click at [490, 374] on input "Новая модель дверной ручки Bublik производства Rezident Design" at bounding box center [435, 376] width 251 height 18
drag, startPoint x: 487, startPoint y: 374, endPoint x: 155, endPoint y: 363, distance: 331.8
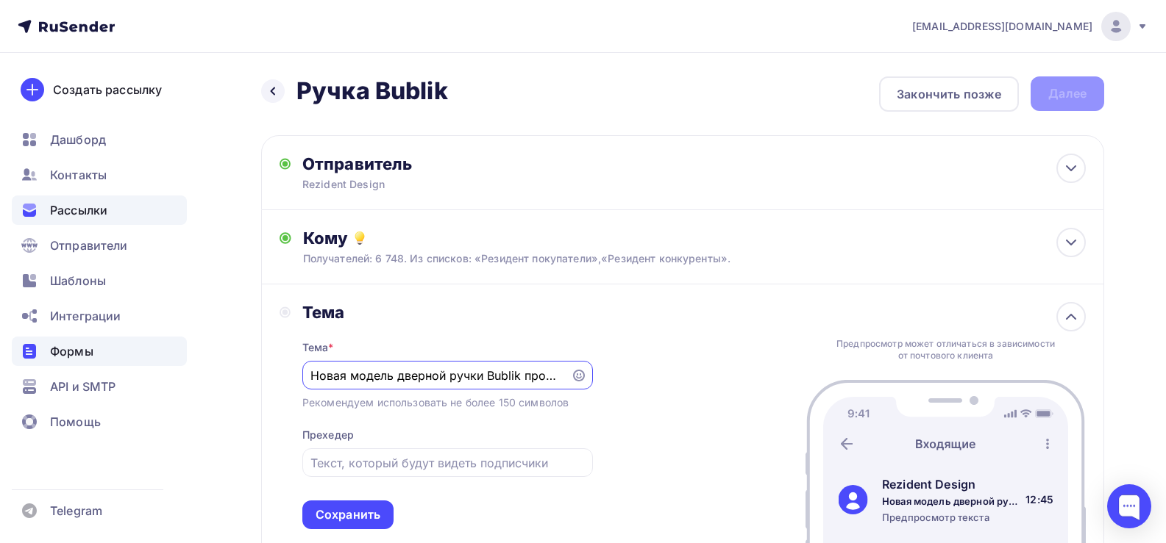
click at [155, 363] on div "[EMAIL_ADDRESS][DOMAIN_NAME] Аккаунт Тарифы Выйти Создать рассылку [GEOGRAPHIC_…" at bounding box center [583, 521] width 1166 height 1042
click at [349, 371] on input "Bublik производства Rezident Design" at bounding box center [435, 376] width 251 height 18
paste input "овая модель дверной ручки"
drag, startPoint x: 356, startPoint y: 376, endPoint x: 347, endPoint y: 376, distance: 8.9
click at [347, 376] on input "Bublik Новая модель дверной ручки производства Rezident Design" at bounding box center [435, 376] width 251 height 18
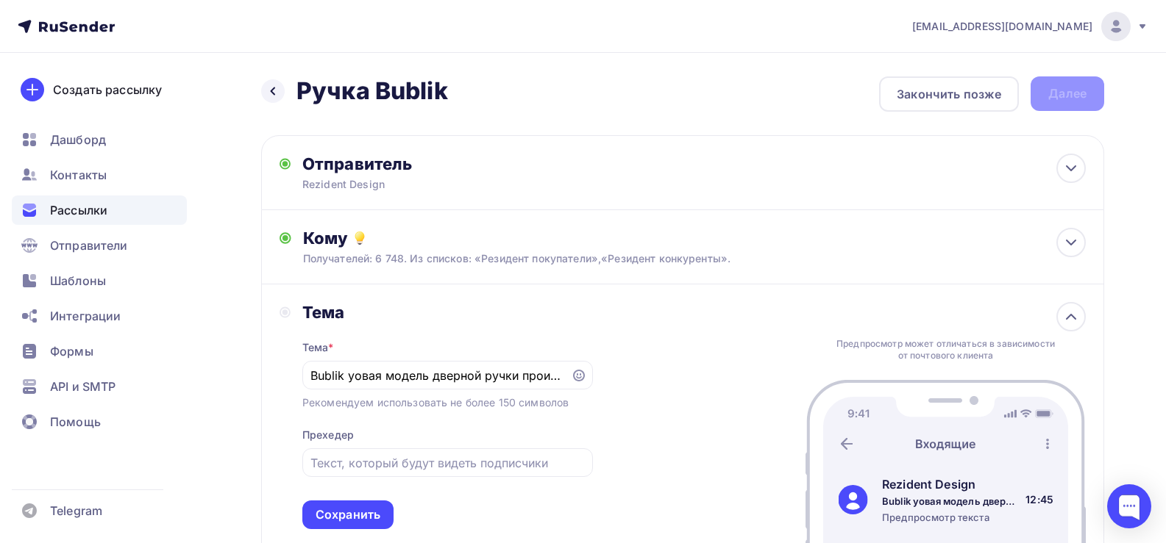
click at [613, 21] on nav "[EMAIL_ADDRESS][DOMAIN_NAME] Аккаунт Тарифы Выйти Создать рассылку [GEOGRAPHIC_…" at bounding box center [583, 26] width 1166 height 53
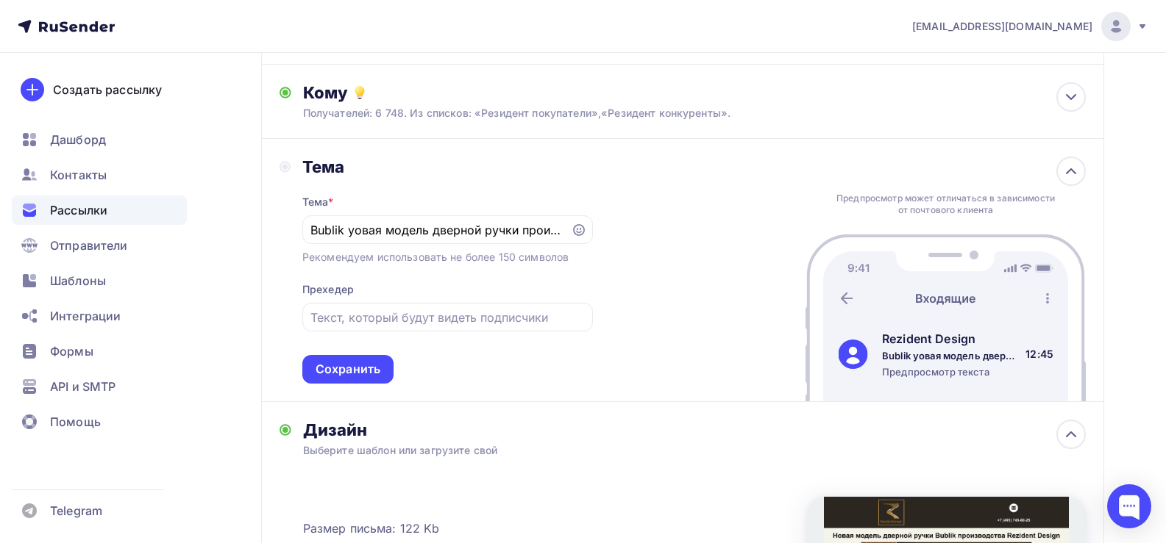
scroll to position [147, 0]
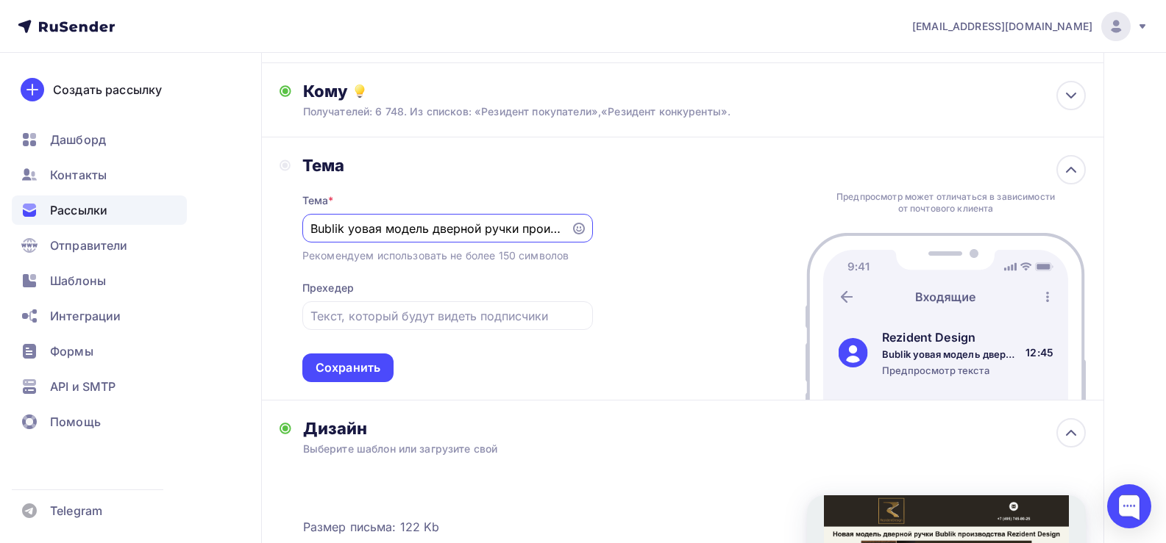
click at [349, 229] on input "Bublik yовая модель дверной ручки производства Rezident Design" at bounding box center [435, 229] width 251 height 18
drag, startPoint x: 456, startPoint y: 232, endPoint x: 601, endPoint y: 235, distance: 144.9
click at [601, 235] on div "Тема Тема * Bublik новая модель дверной ручки производства Rezident Design Реко…" at bounding box center [682, 269] width 843 height 263
click at [405, 229] on input "Bublik новая модель дверной ручки производства Rezident Design" at bounding box center [435, 229] width 251 height 18
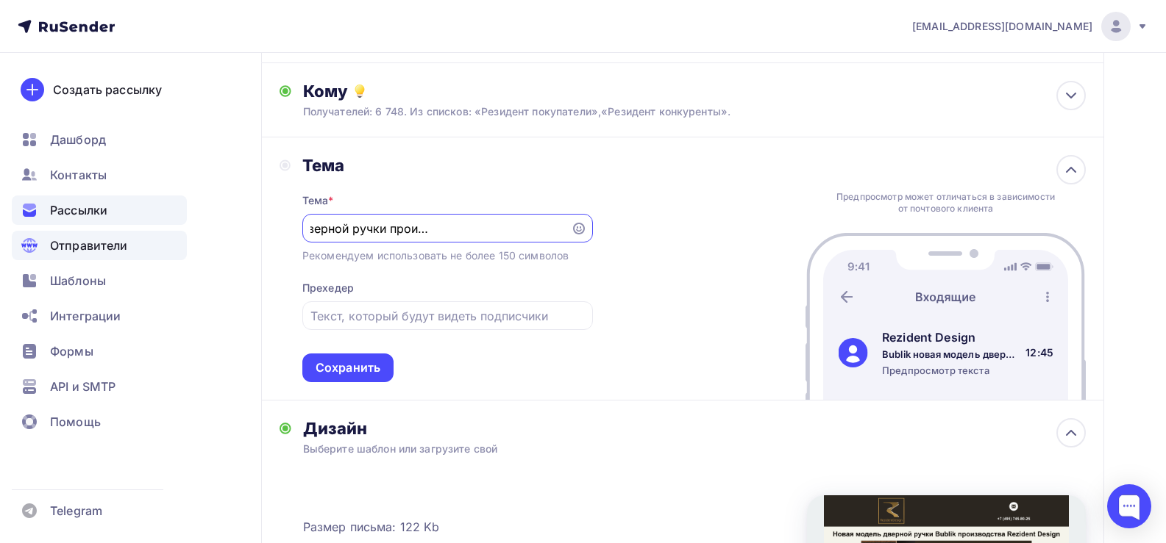
scroll to position [0, 0]
drag, startPoint x: 472, startPoint y: 229, endPoint x: 158, endPoint y: 239, distance: 314.2
click at [158, 239] on div "[EMAIL_ADDRESS][DOMAIN_NAME] Аккаунт Тарифы Выйти Создать рассылку [GEOGRAPHIC_…" at bounding box center [583, 374] width 1166 height 1042
click at [337, 232] on input "Bublik новая модель дверной ручки производства Rezident Design" at bounding box center [435, 229] width 251 height 18
click at [346, 227] on input "Bublik новая модель дверной ручки производства Rezident Design" at bounding box center [435, 229] width 251 height 18
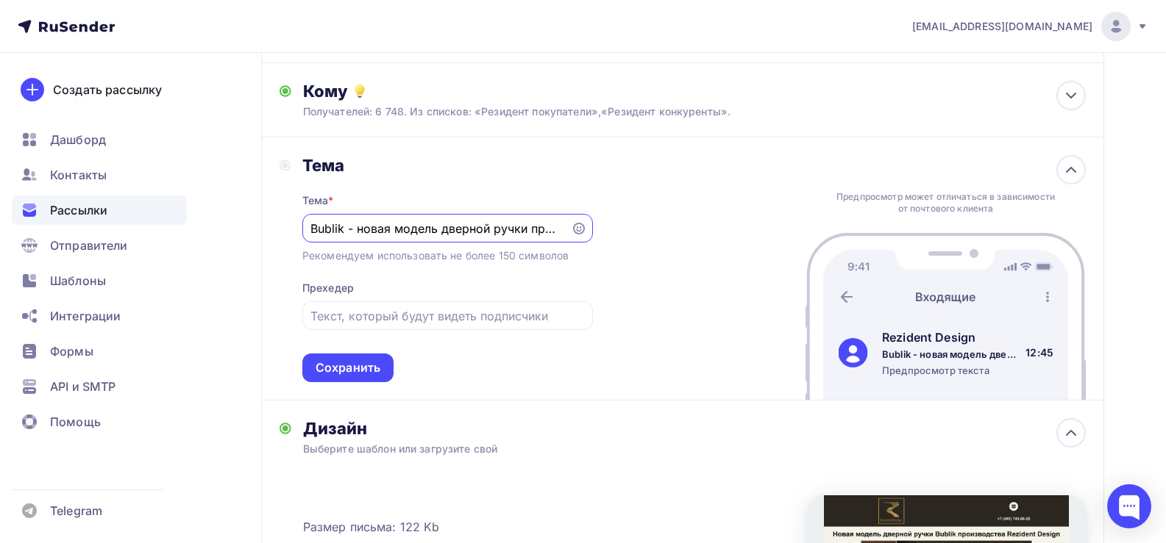
scroll to position [0, 141]
drag, startPoint x: 457, startPoint y: 225, endPoint x: 692, endPoint y: 229, distance: 235.4
click at [692, 229] on div "Тема Тема * Bublik - новая модель дверной ручки производства Rezident Design Ре…" at bounding box center [682, 269] width 843 height 263
type input "Bublik - новая модель дверной ручки производства Rezident Design"
click at [343, 323] on input "text" at bounding box center [447, 316] width 274 height 18
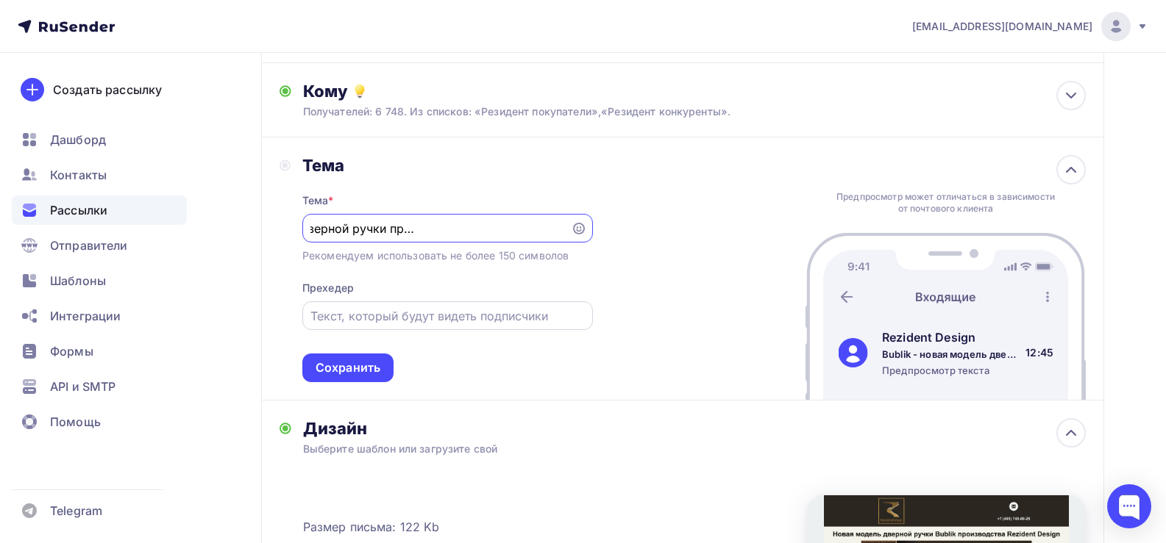
scroll to position [0, 0]
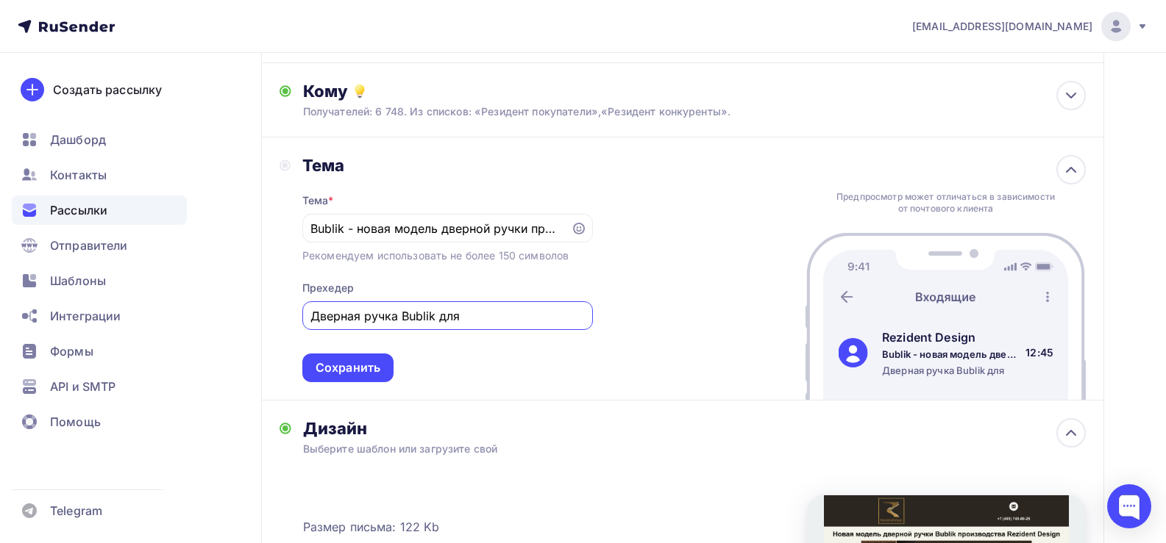
click at [442, 318] on input "Дверная ручка Bublik для" at bounding box center [447, 316] width 274 height 18
drag, startPoint x: 440, startPoint y: 316, endPoint x: 517, endPoint y: 318, distance: 77.2
click at [517, 318] on input "Дверная ручка Bublik для" at bounding box center [447, 316] width 274 height 18
paste input "раздвижных межкомнатных дверей"
drag, startPoint x: 507, startPoint y: 313, endPoint x: 72, endPoint y: 321, distance: 434.7
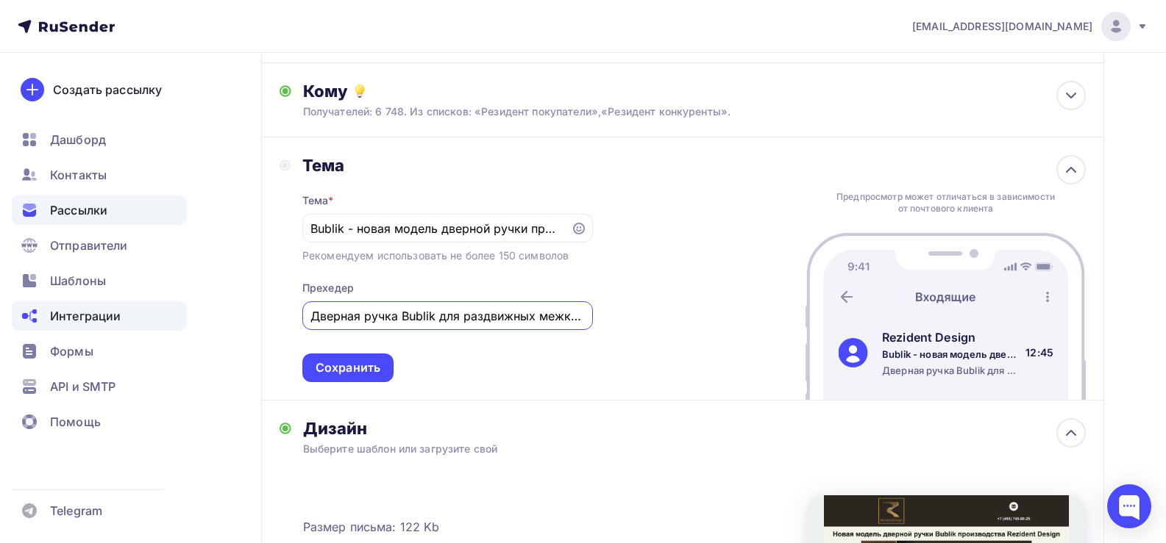
click at [72, 321] on div "[EMAIL_ADDRESS][DOMAIN_NAME] Аккаунт Тарифы Выйти Создать рассылку [GEOGRAPHIC_…" at bounding box center [583, 374] width 1166 height 1042
click at [431, 318] on input "Дверная ручка Bublik для раздвижных межкомнатных дверей" at bounding box center [447, 316] width 274 height 18
type input "Дверная ручка Bublik для раздвижных межкомнатных дверей"
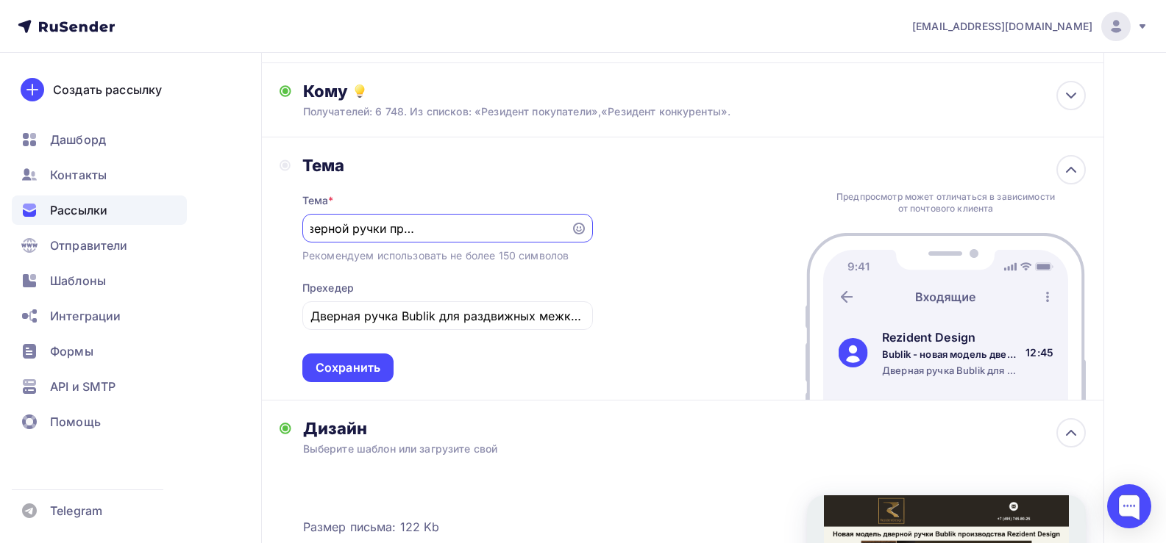
drag, startPoint x: 461, startPoint y: 229, endPoint x: 616, endPoint y: 233, distance: 155.2
click at [616, 233] on div "Тема Тема * Bublik - новая модель дверной ручки производства Rezident Design Ре…" at bounding box center [682, 269] width 843 height 263
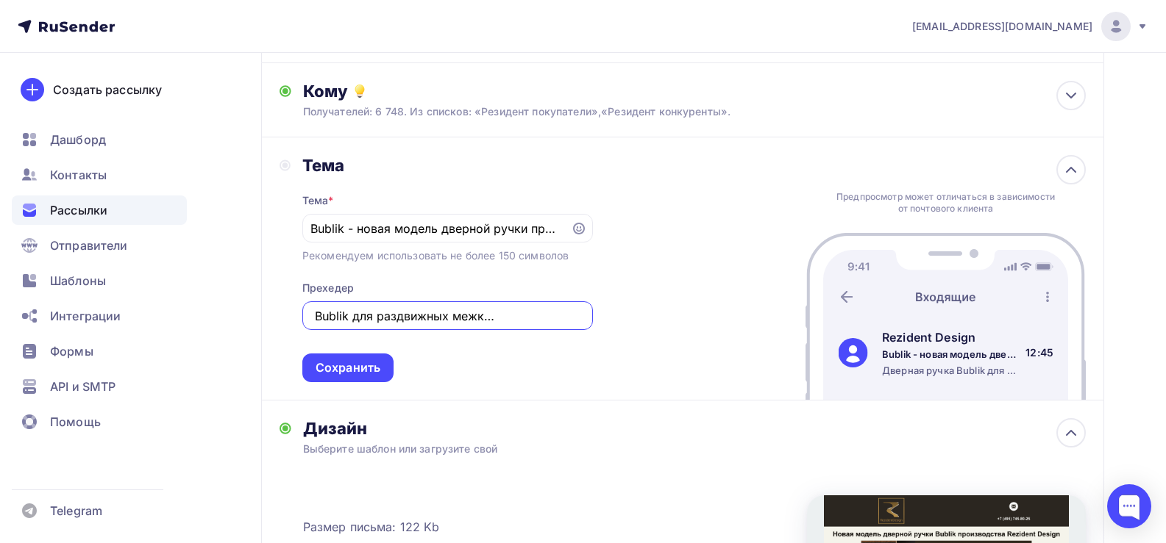
drag, startPoint x: 340, startPoint y: 318, endPoint x: 649, endPoint y: 319, distance: 308.1
click at [649, 319] on div "Тема Тема * Bublik - новая модель дверной ручки производства Rezident Design Ре…" at bounding box center [682, 269] width 843 height 263
click at [338, 372] on div "Сохранить" at bounding box center [347, 368] width 65 height 17
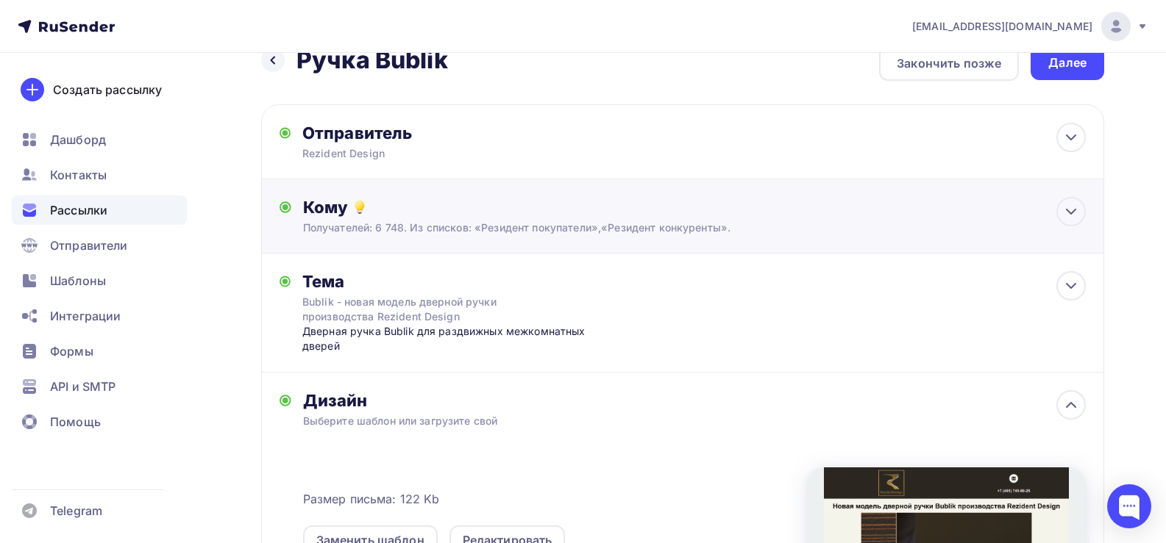
scroll to position [0, 0]
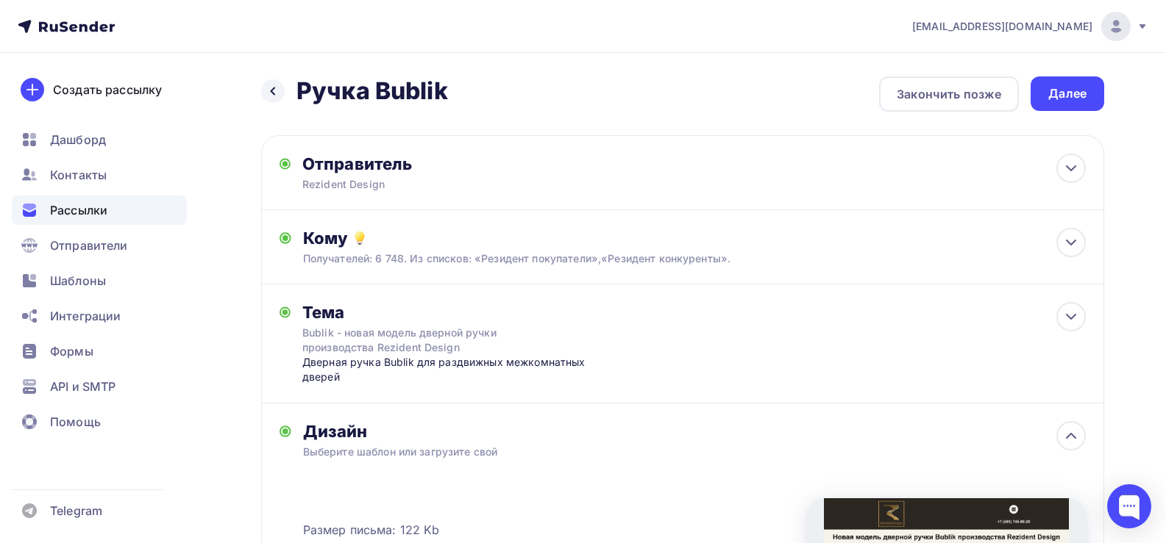
click at [1060, 90] on div "Далее" at bounding box center [1067, 93] width 38 height 17
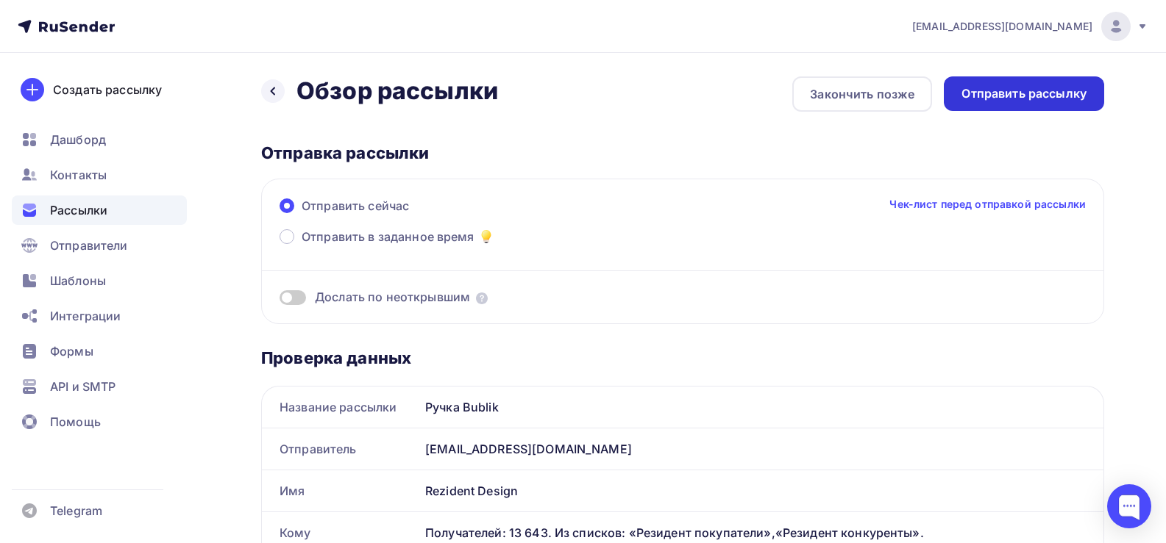
click at [1039, 96] on div "Отправить рассылку" at bounding box center [1023, 93] width 125 height 17
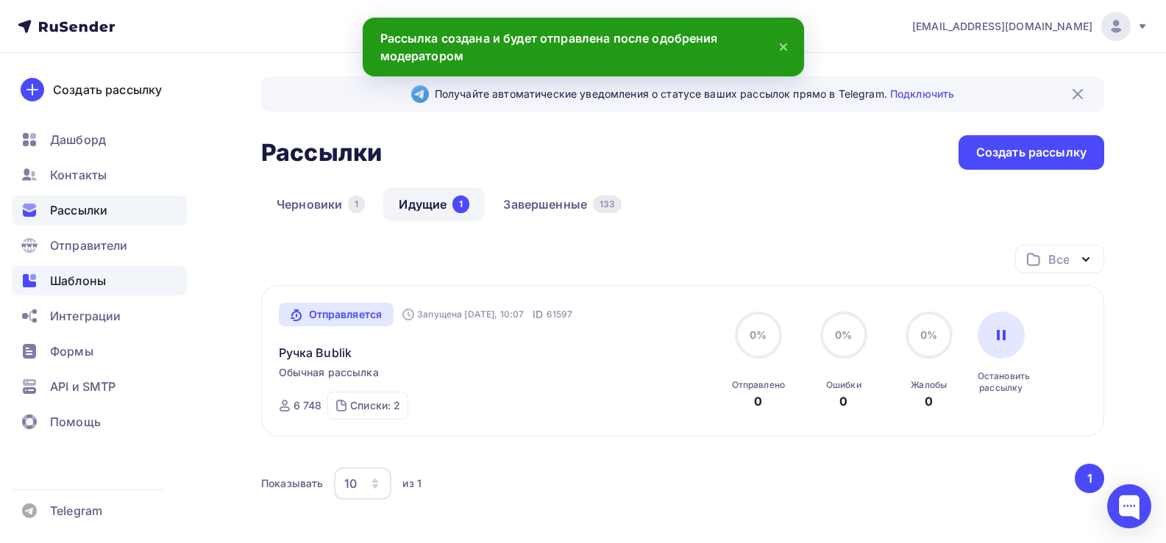
click at [71, 281] on span "Шаблоны" at bounding box center [78, 281] width 56 height 18
